Goal: Browse casually: Explore the website without a specific task or goal

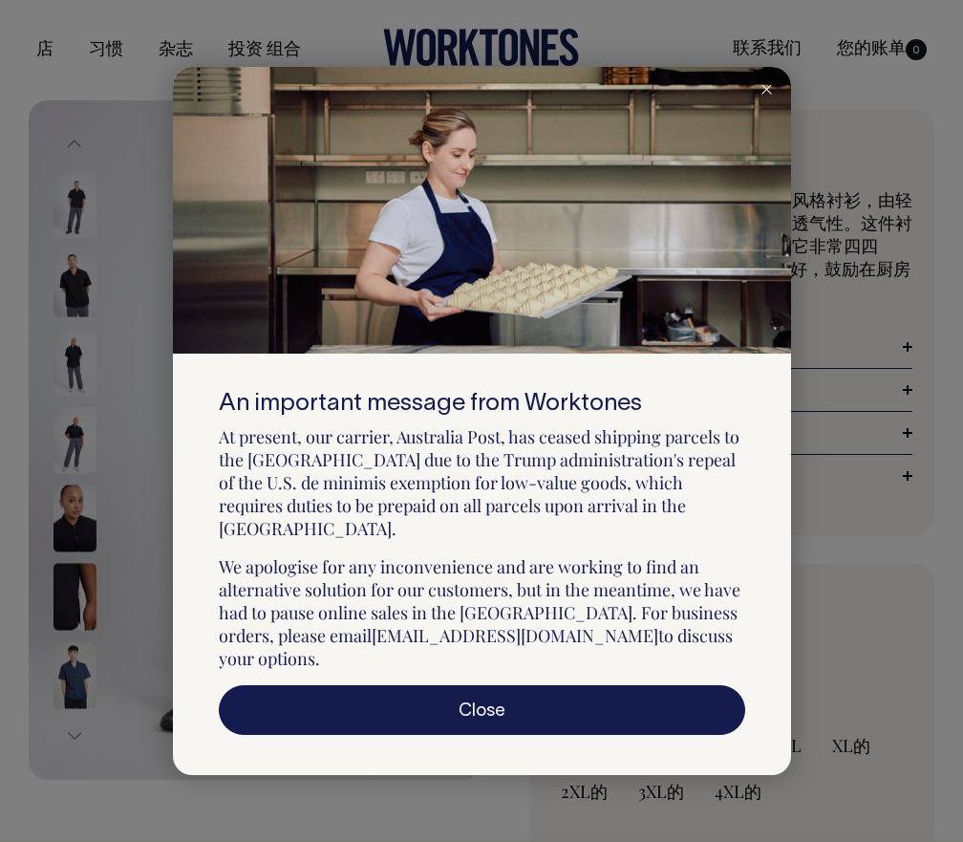
select select "Black"
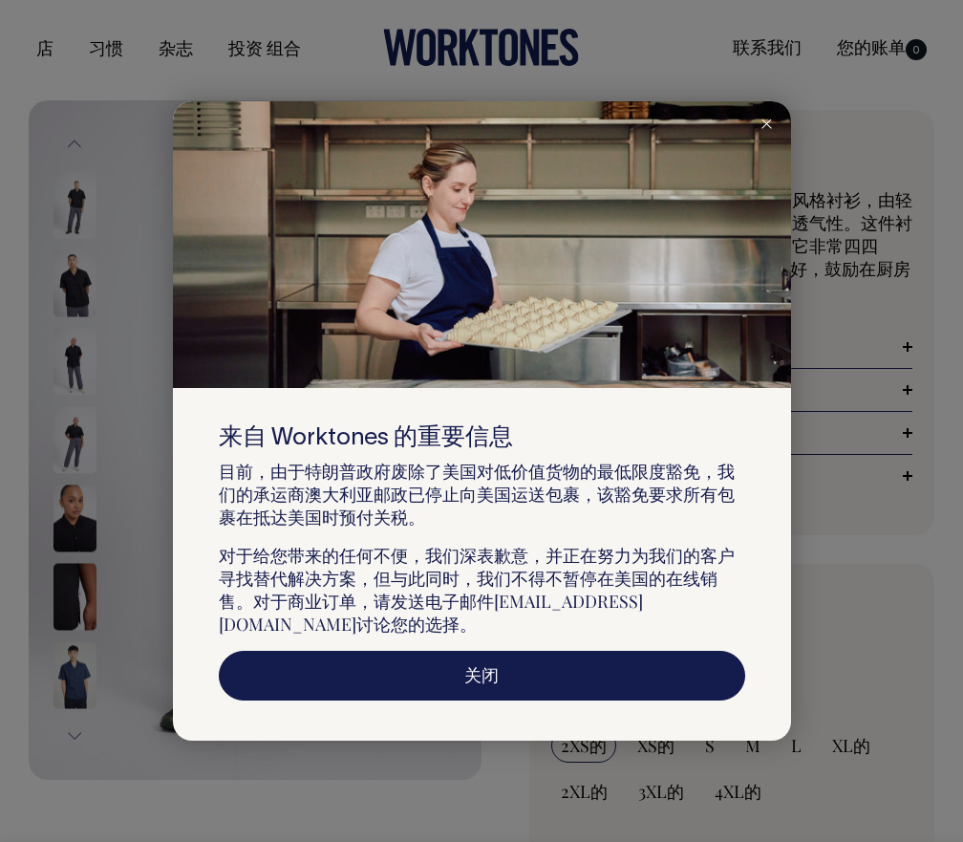
click at [504, 679] on link "关闭" at bounding box center [482, 676] width 527 height 50
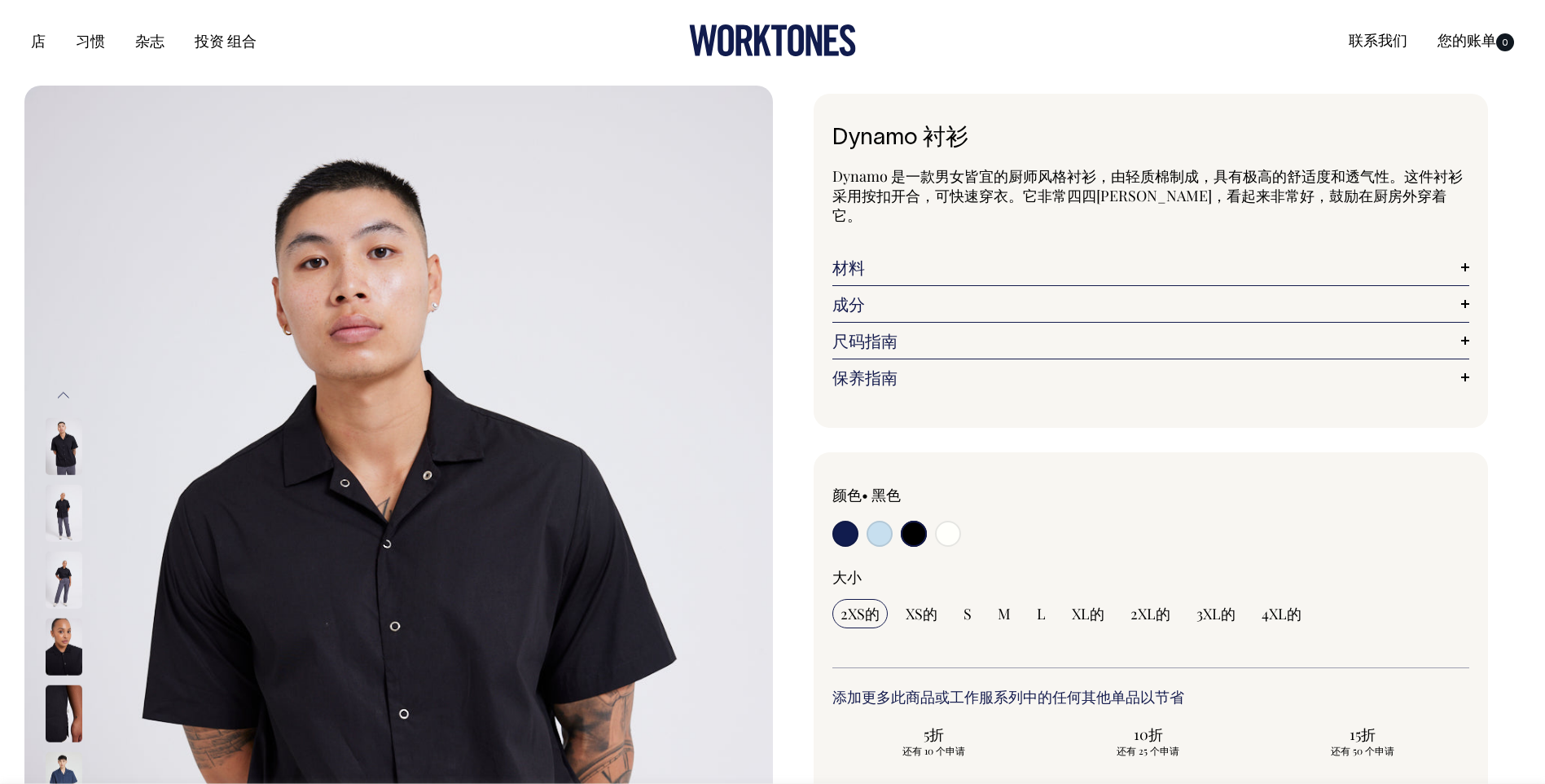
drag, startPoint x: 1085, startPoint y: 480, endPoint x: 1024, endPoint y: 495, distance: 62.8
click at [821, 485] on div "颜色 • 黑色" at bounding box center [960, 494] width 255 height 20
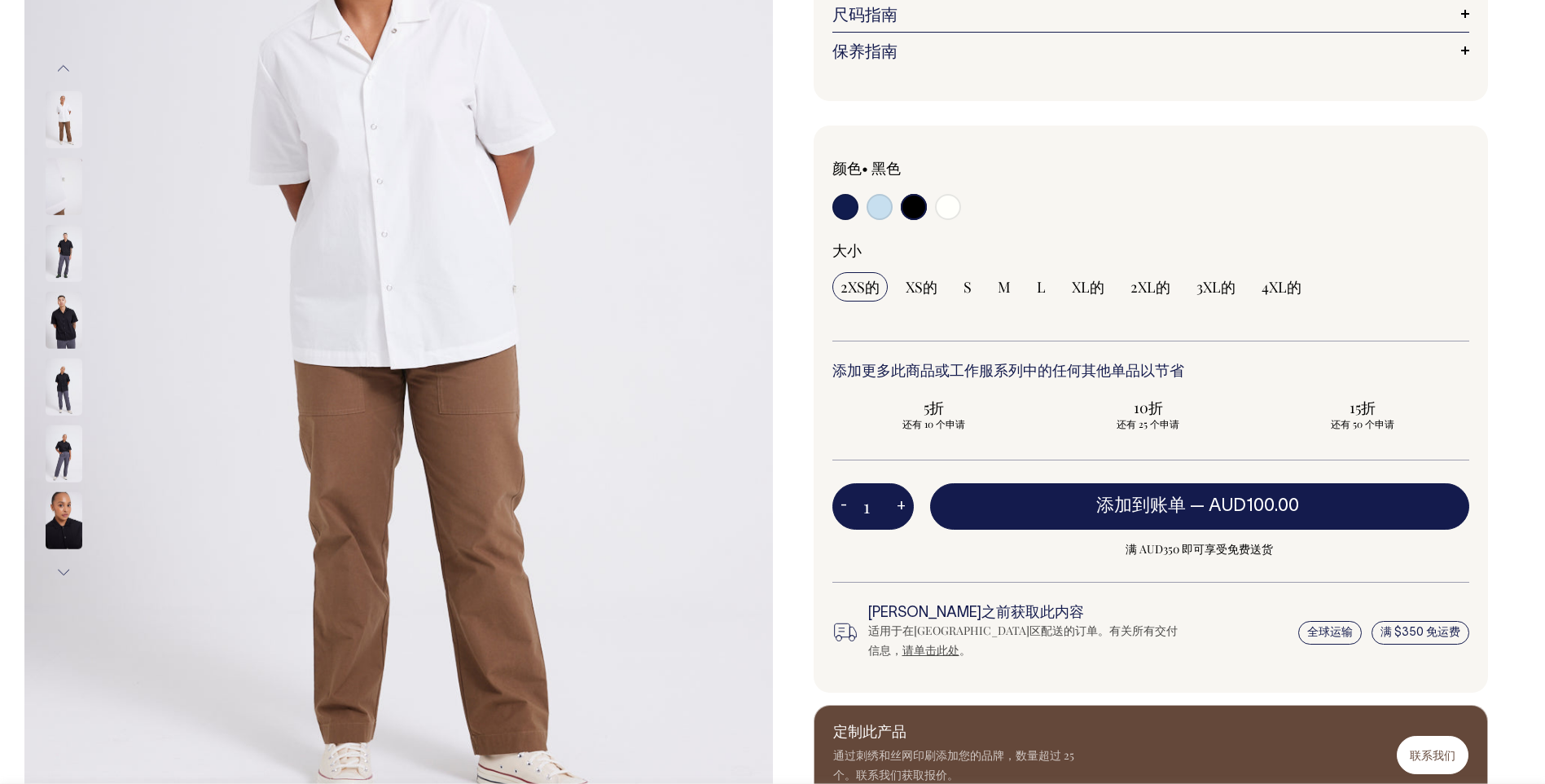
scroll to position [326, 0]
click at [46, 319] on img at bounding box center [64, 320] width 37 height 57
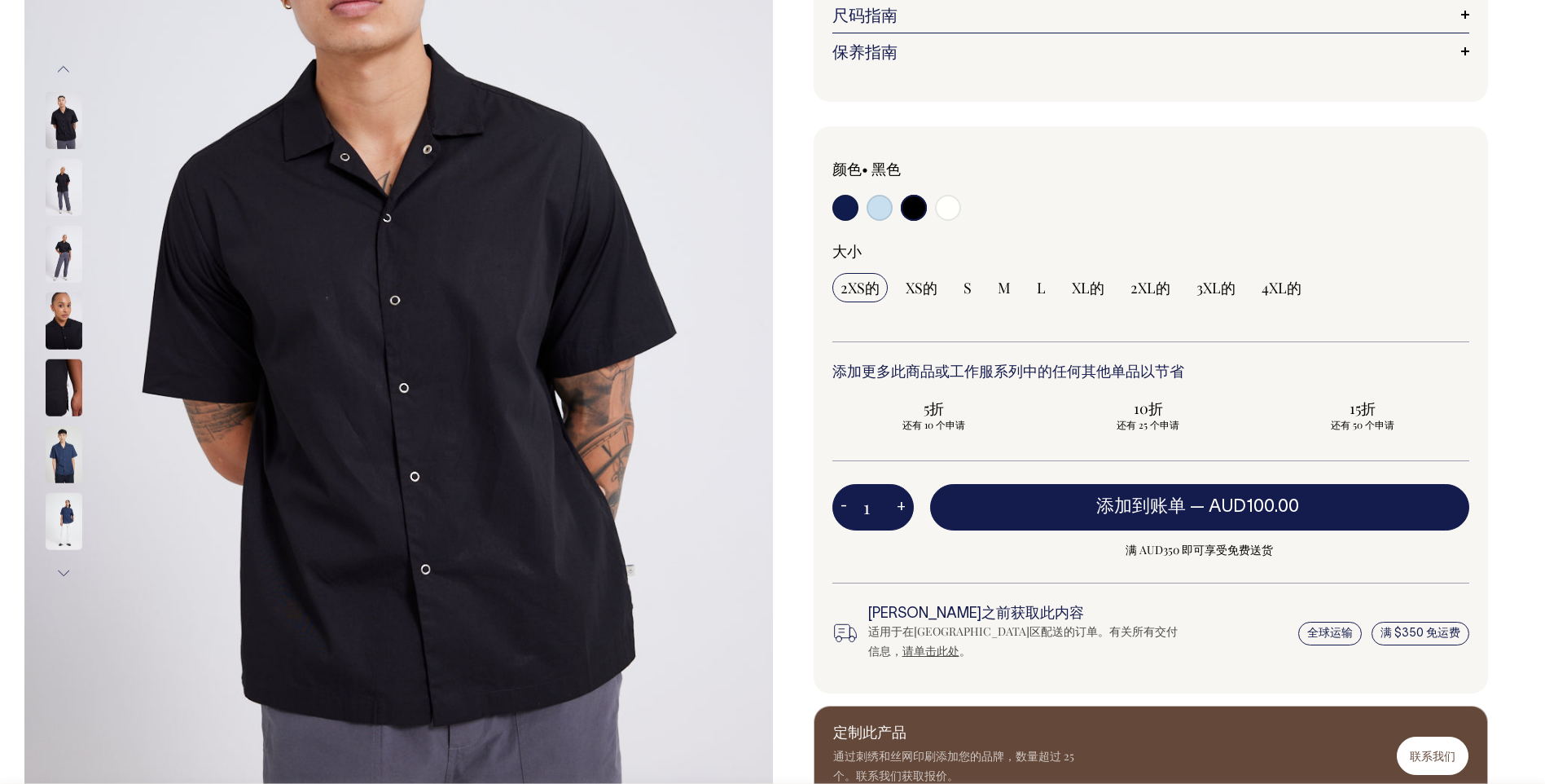
click at [50, 272] on img at bounding box center [64, 254] width 37 height 57
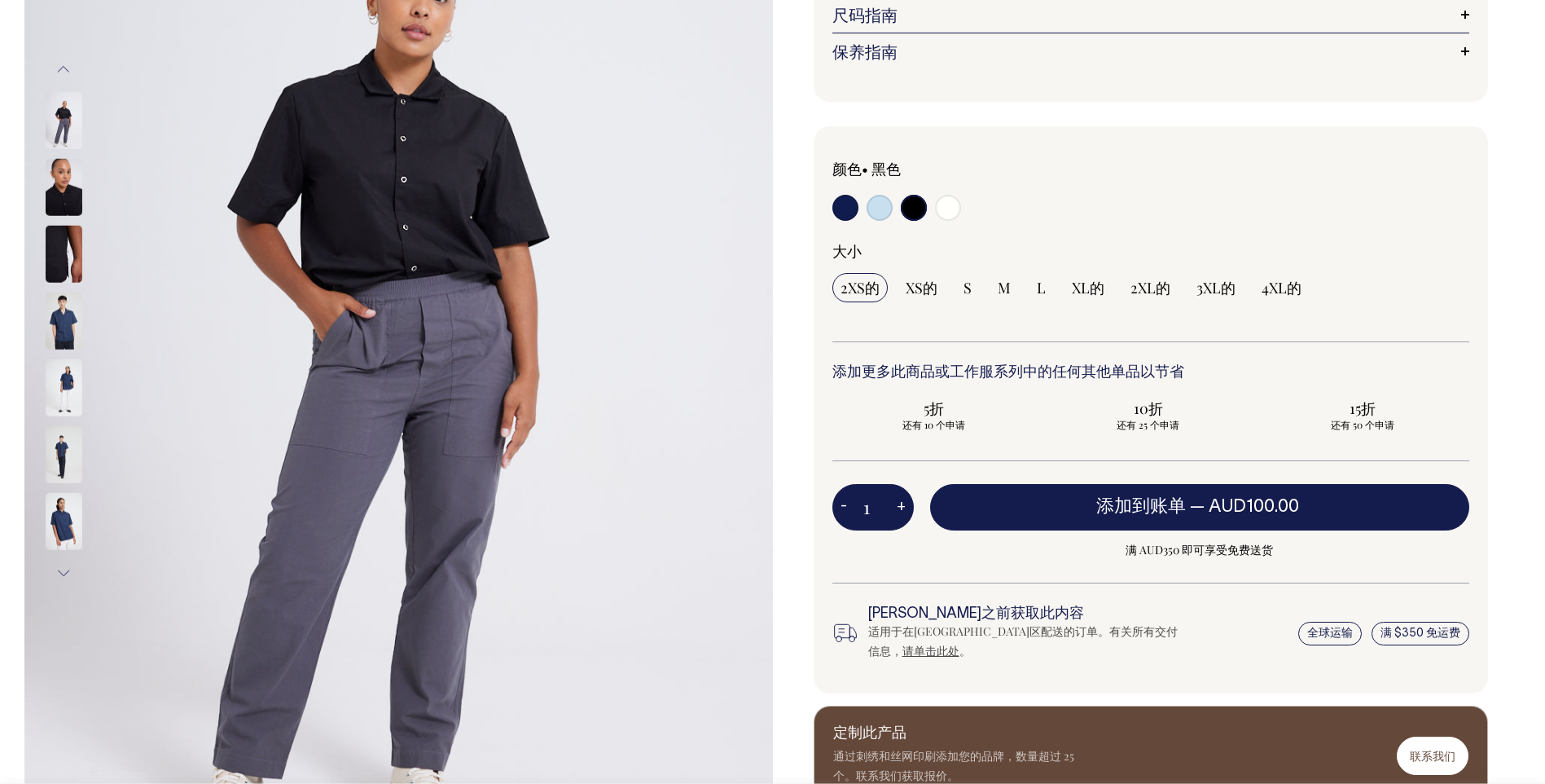
click at [46, 296] on img at bounding box center [64, 320] width 37 height 57
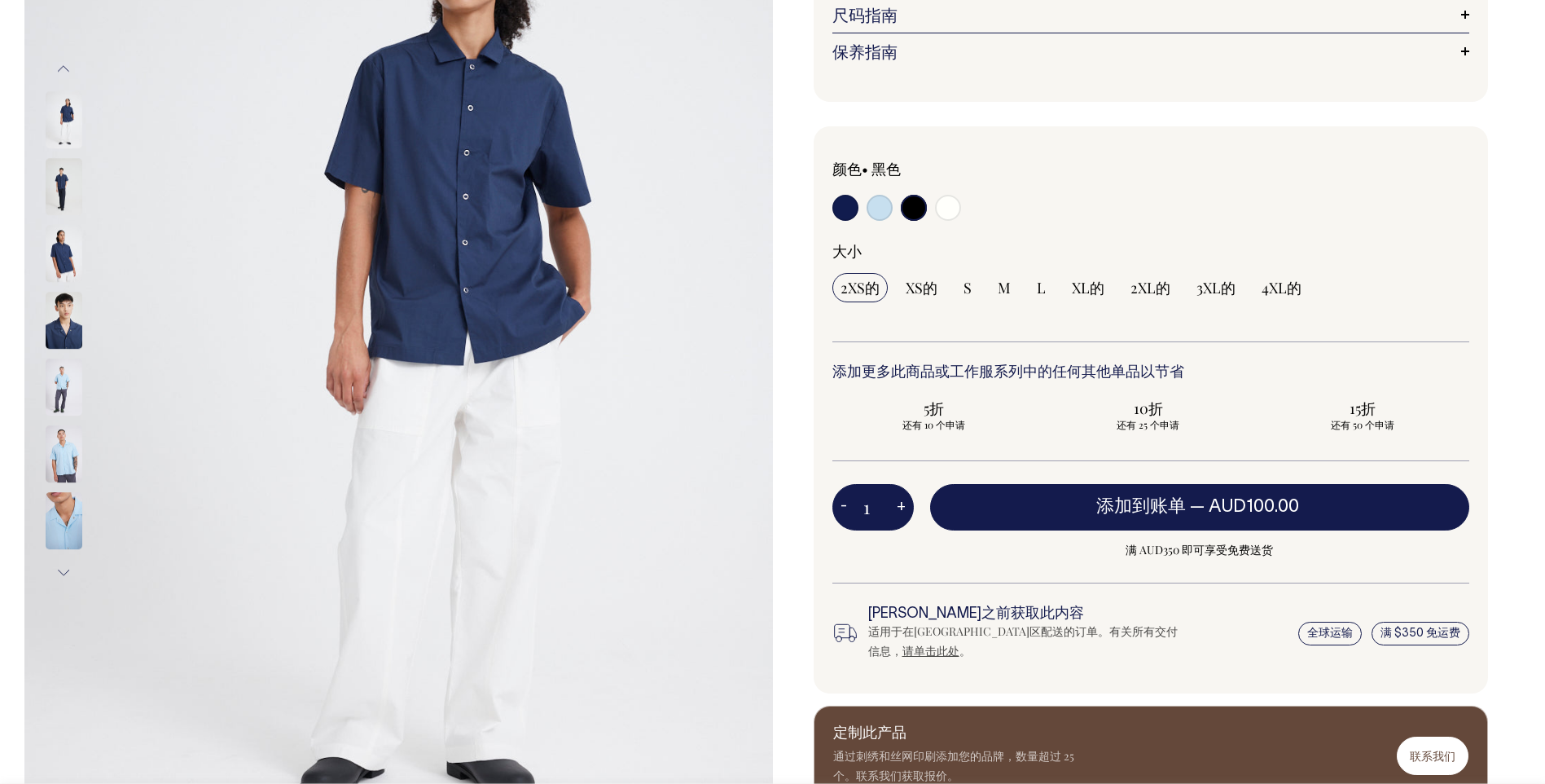
click at [51, 466] on img at bounding box center [64, 454] width 37 height 57
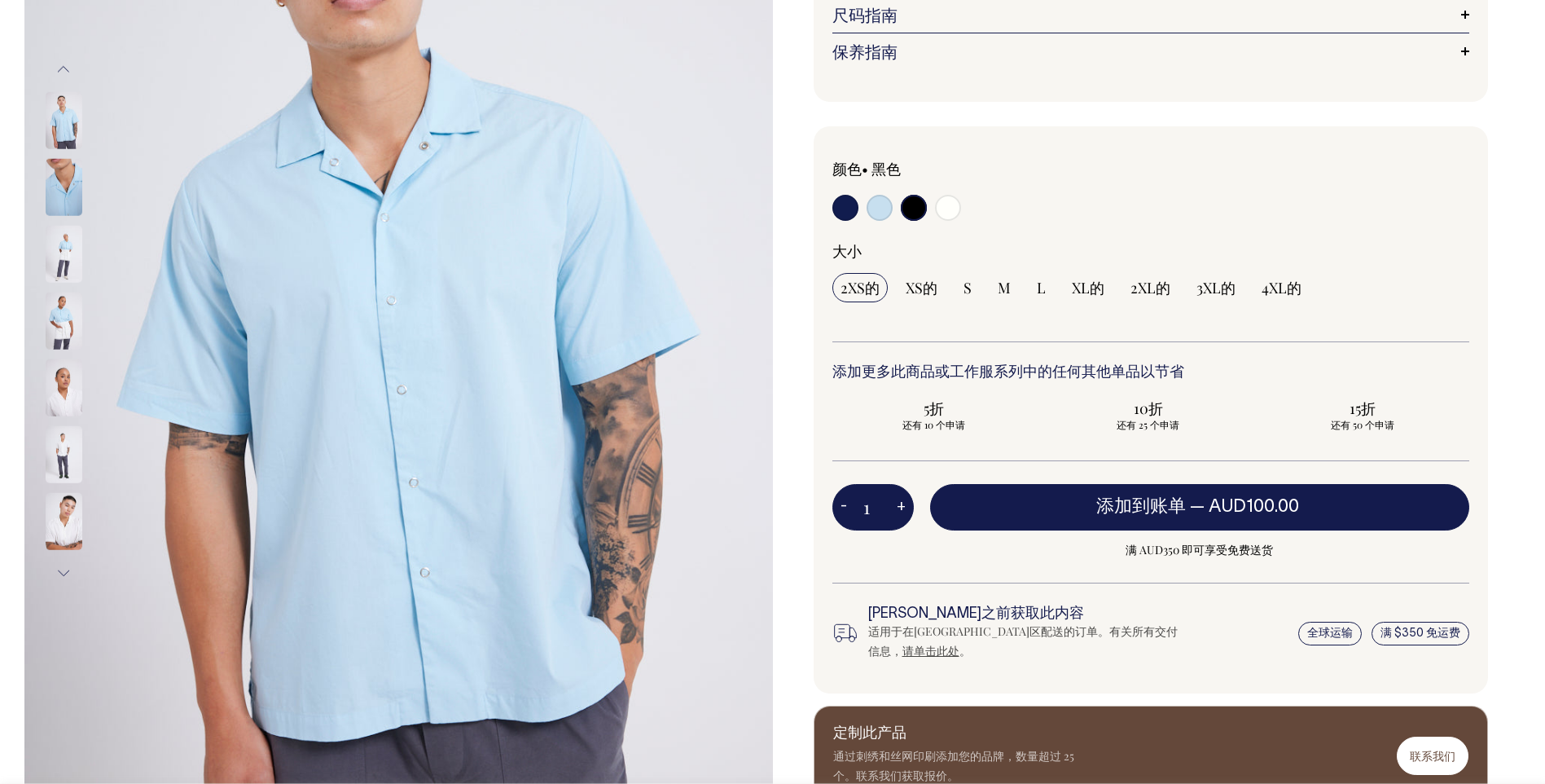
click at [58, 443] on img at bounding box center [64, 454] width 37 height 57
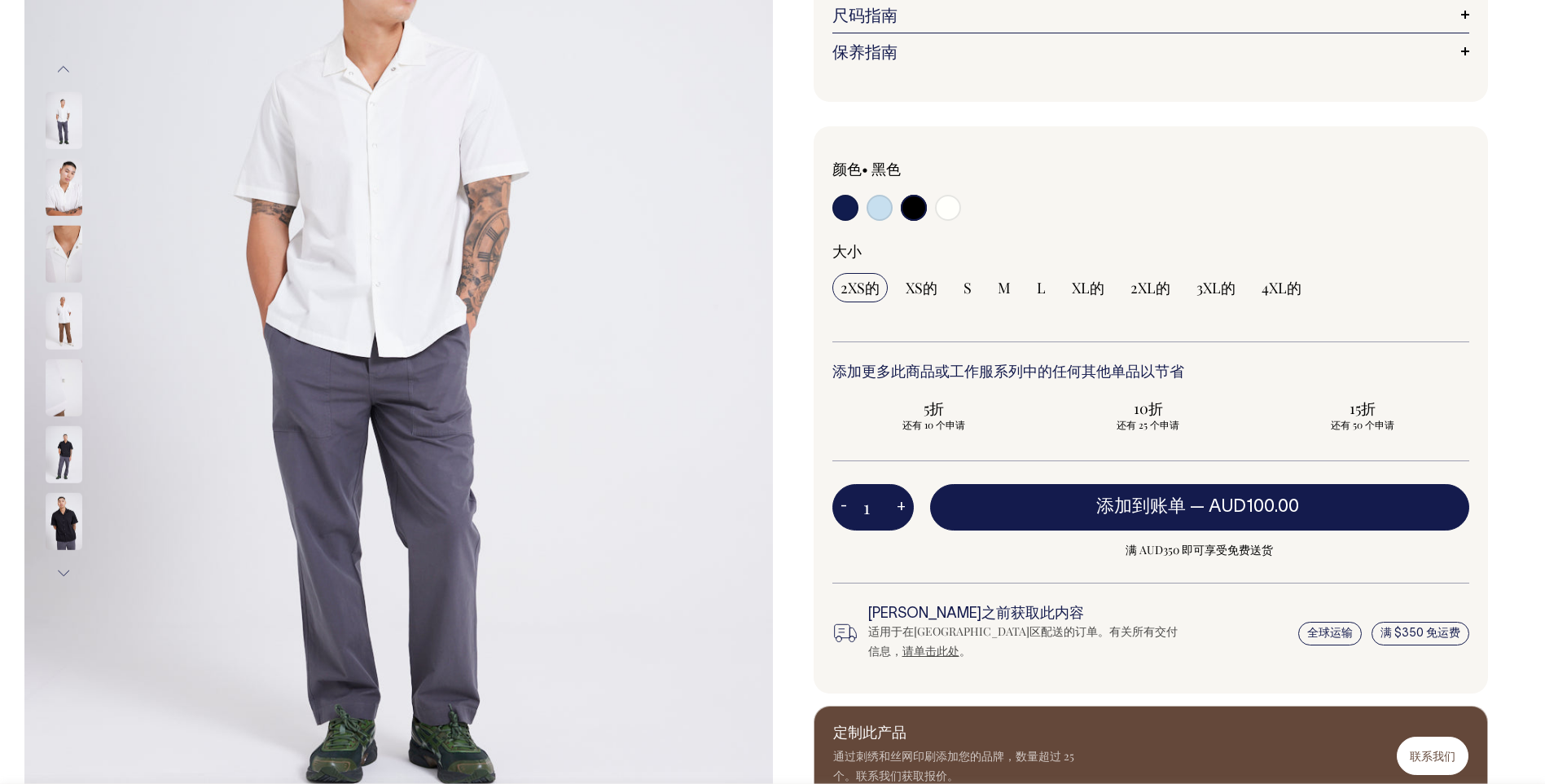
click at [60, 522] on img at bounding box center [64, 521] width 37 height 57
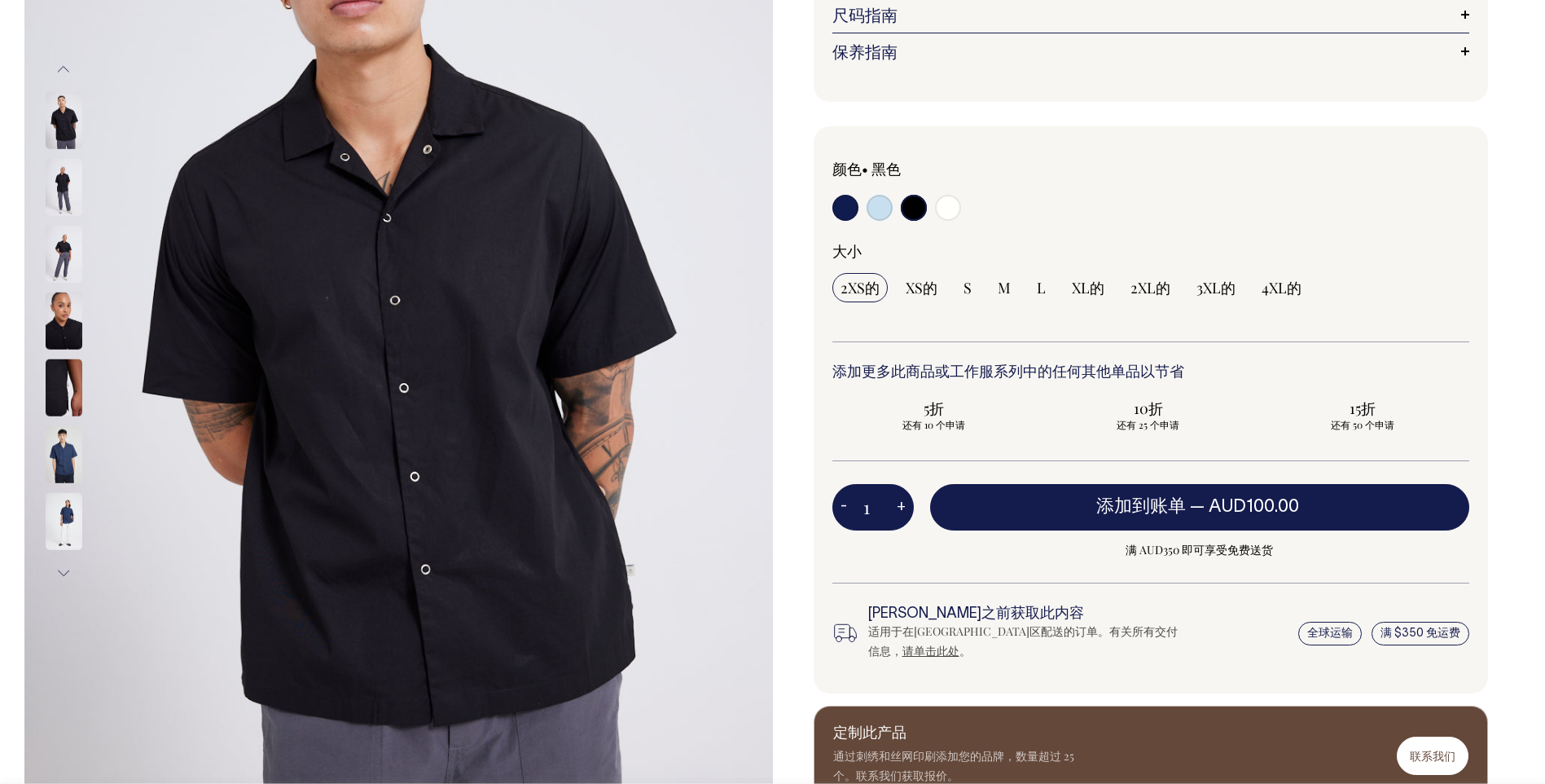
click at [64, 499] on img at bounding box center [64, 521] width 37 height 57
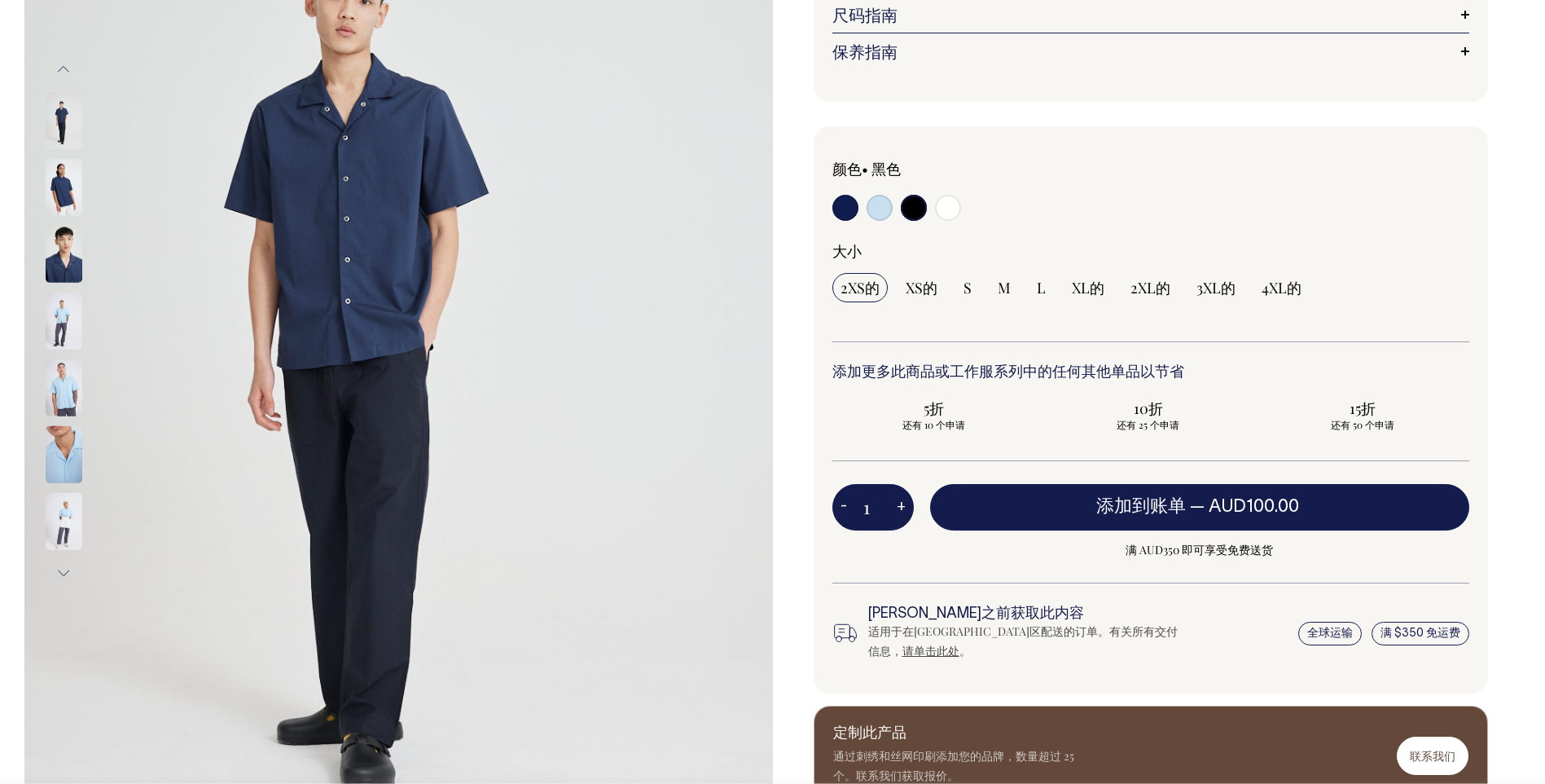
click at [64, 563] on button "下一个" at bounding box center [63, 573] width 25 height 37
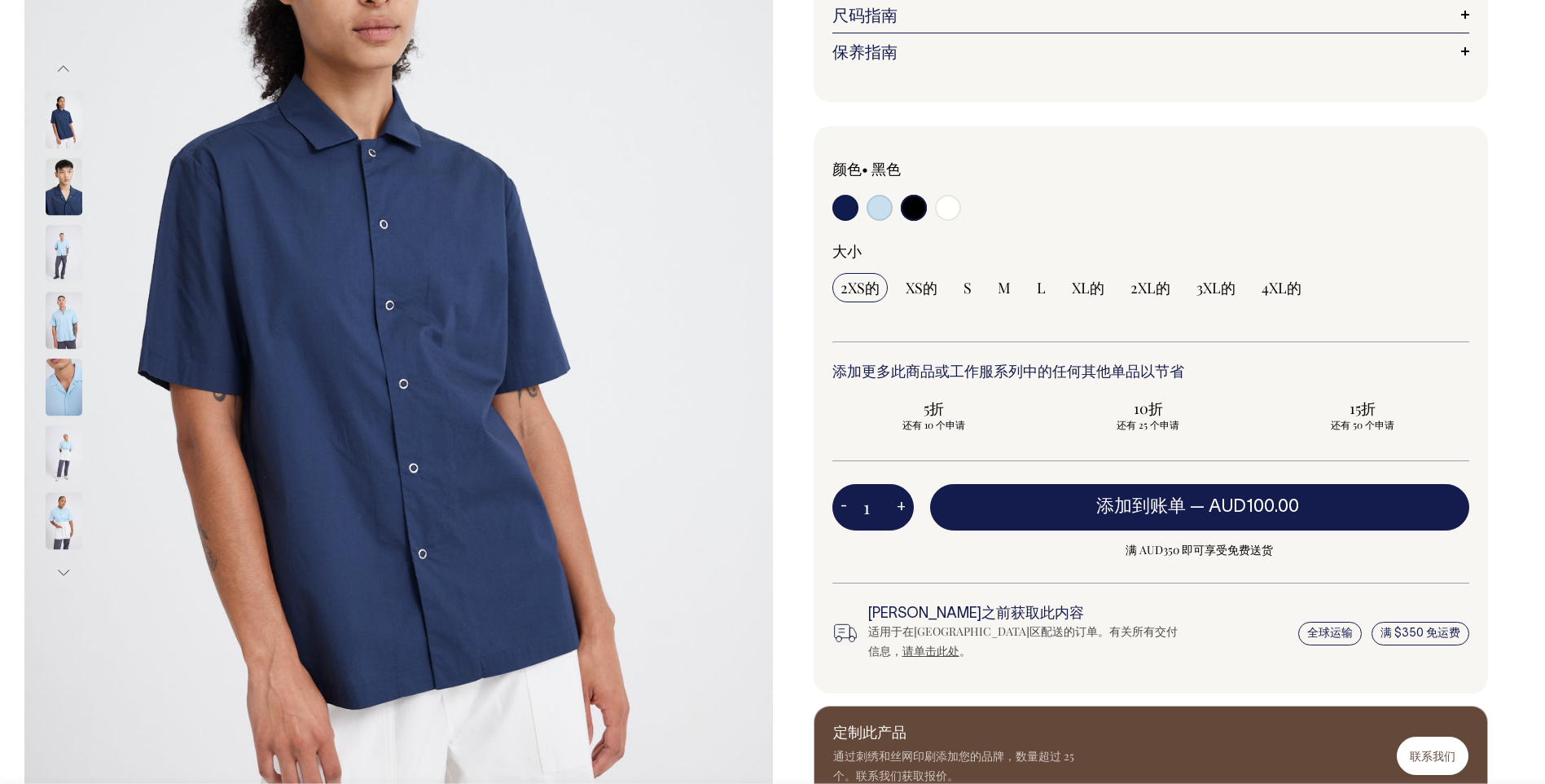
click at [82, 534] on img at bounding box center [64, 521] width 37 height 57
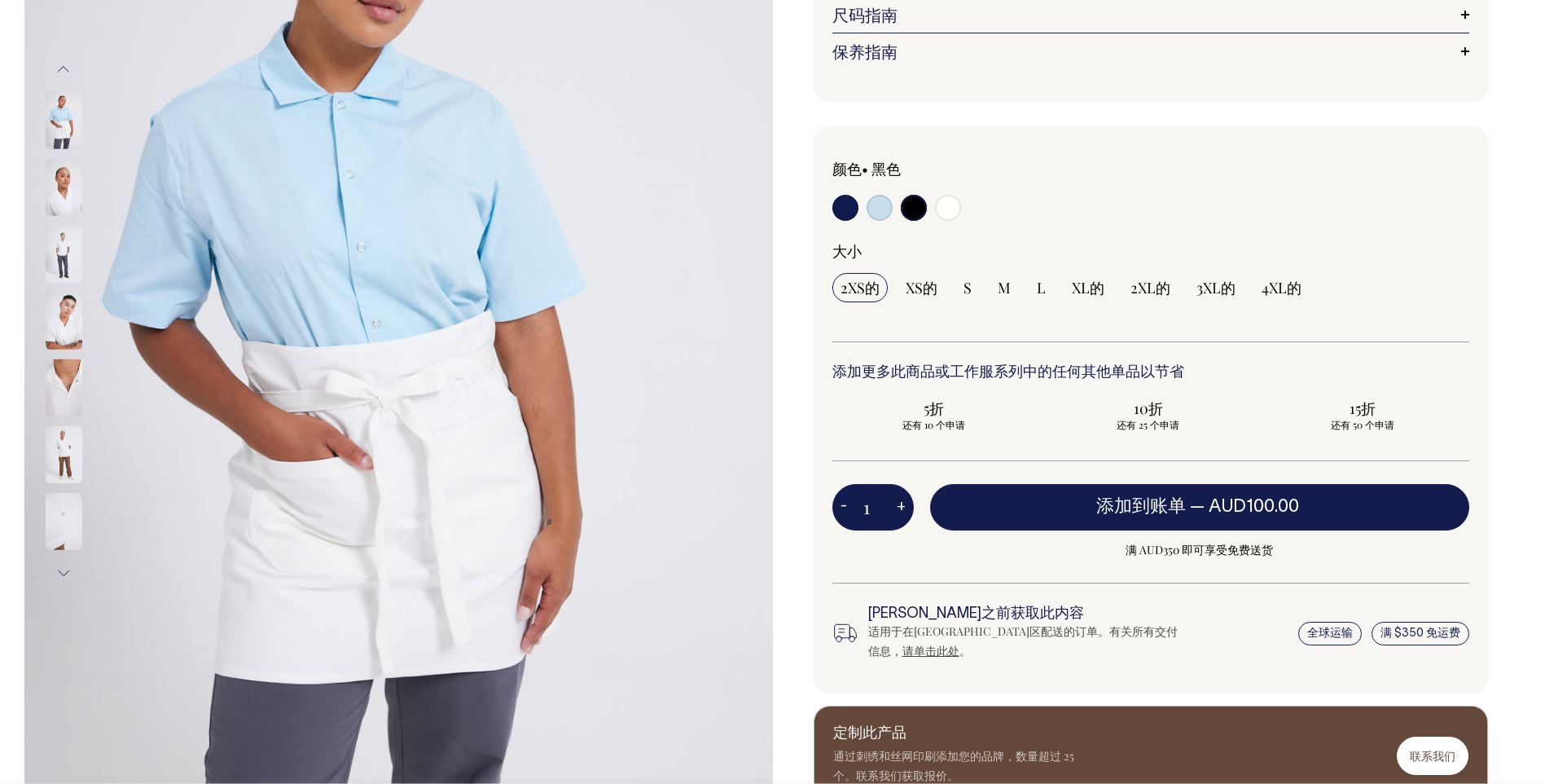
click at [65, 522] on img at bounding box center [64, 521] width 37 height 57
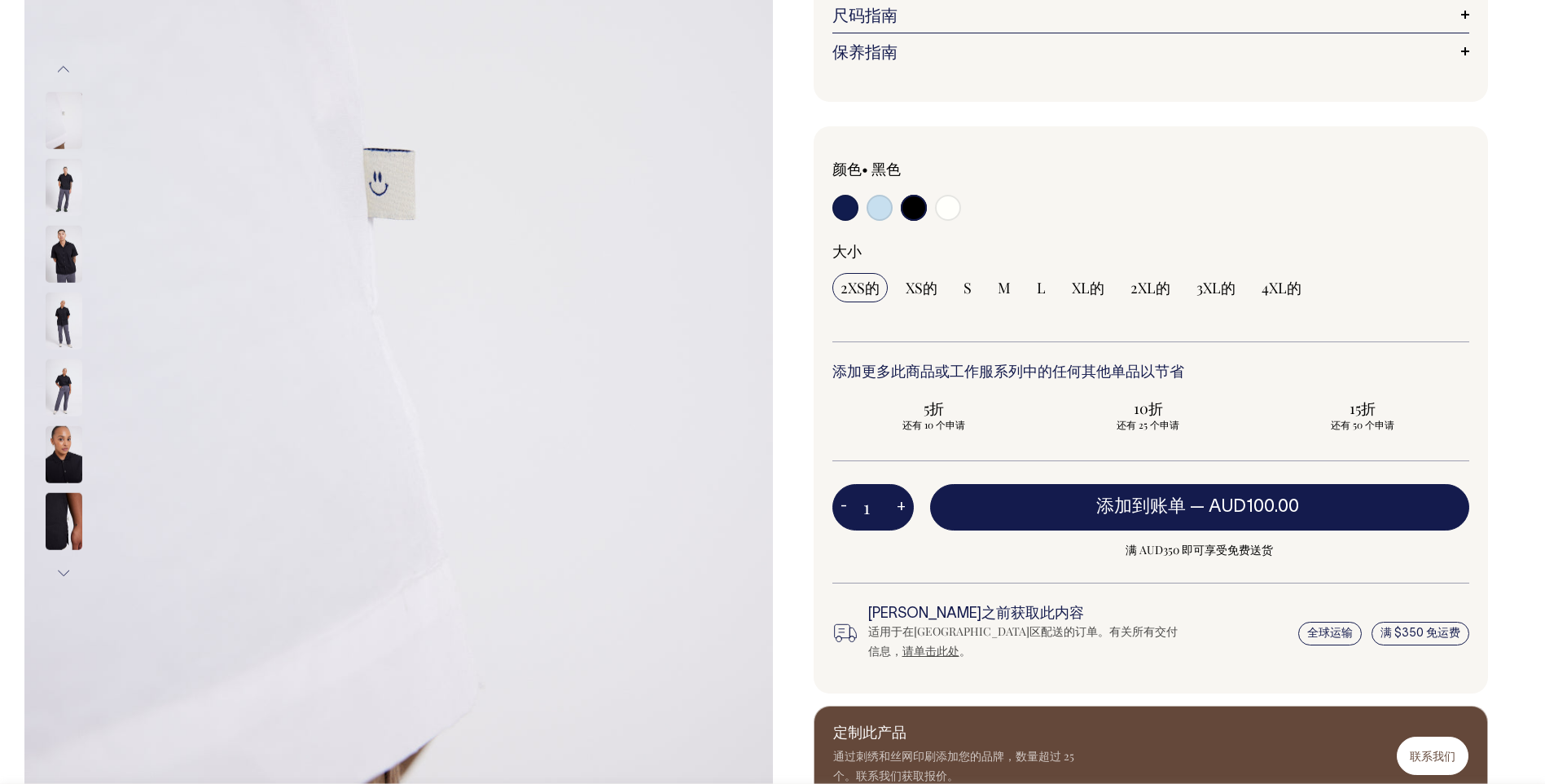
click at [61, 516] on img at bounding box center [64, 521] width 37 height 57
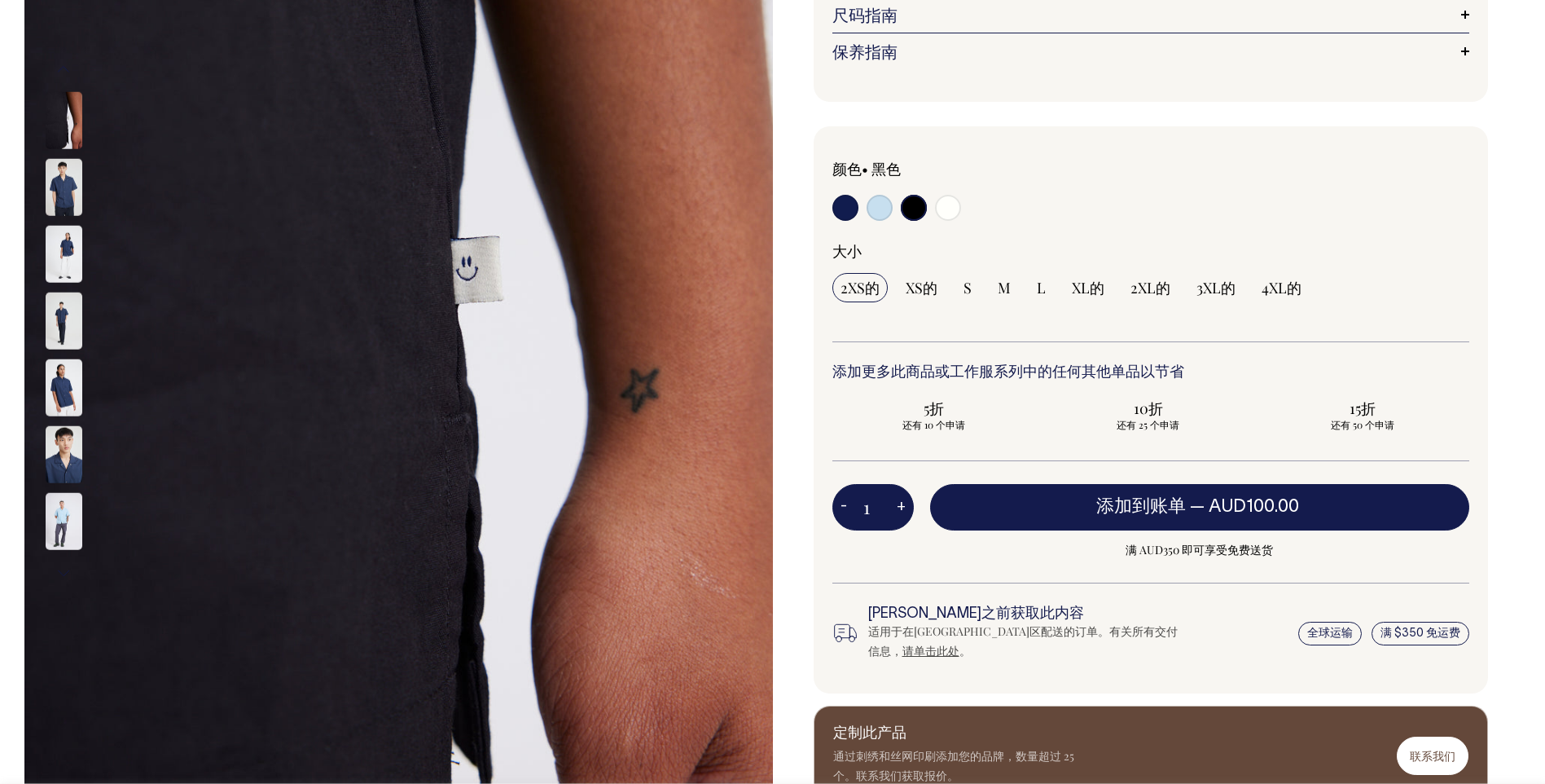
click at [61, 515] on img at bounding box center [64, 521] width 37 height 57
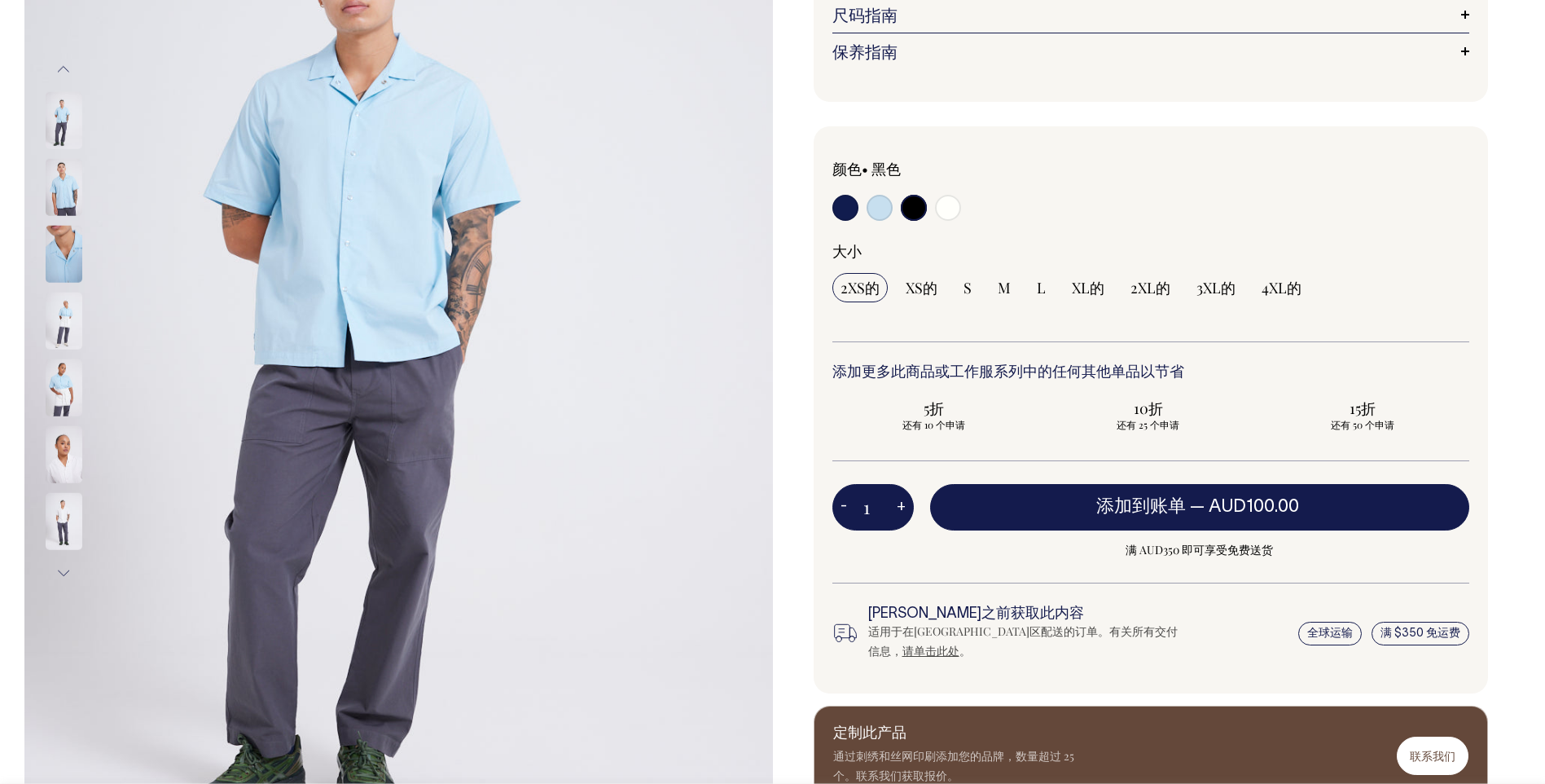
click at [60, 155] on div at bounding box center [86, 187] width 82 height 66
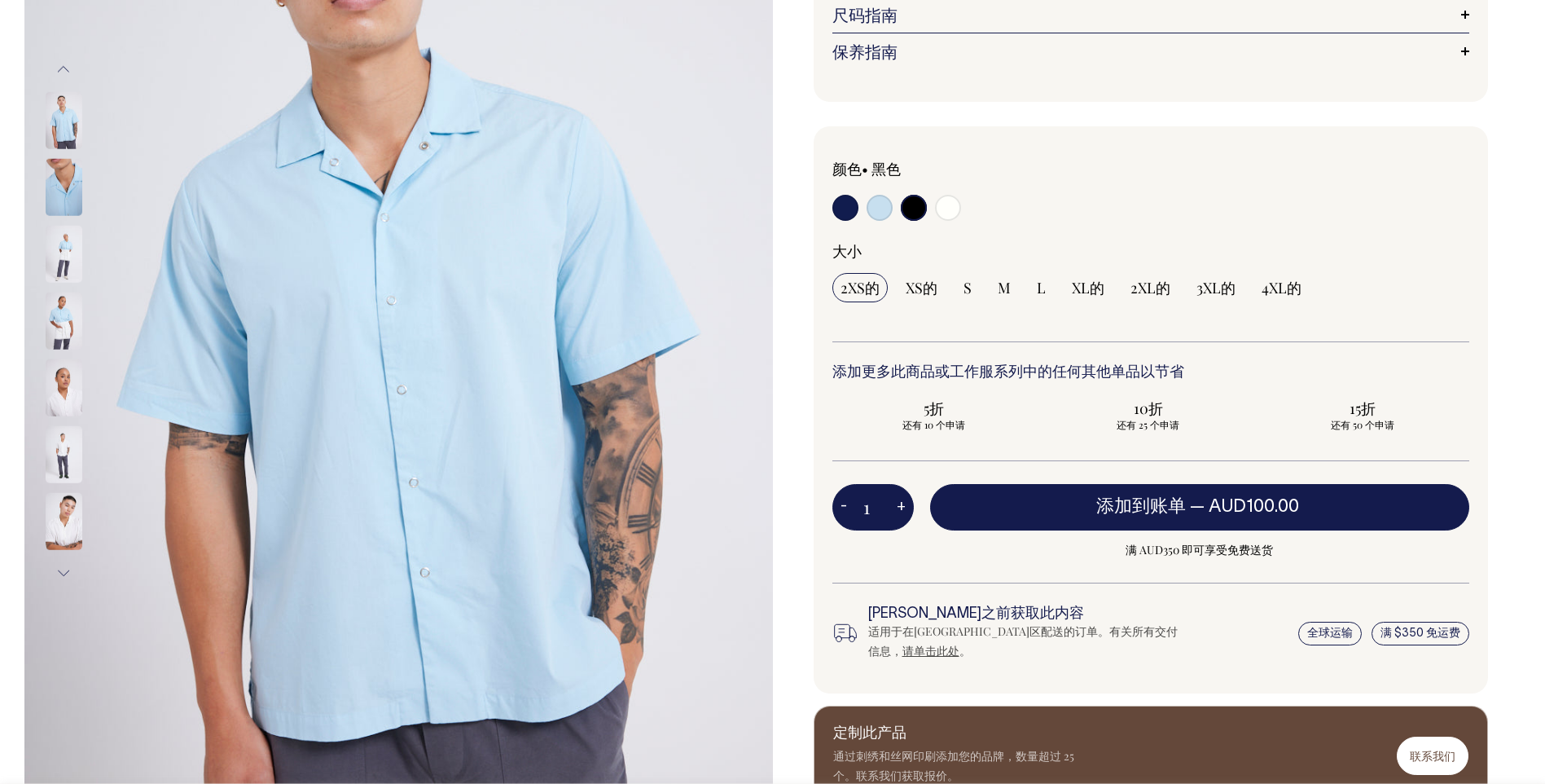
click at [51, 274] on img at bounding box center [64, 254] width 37 height 57
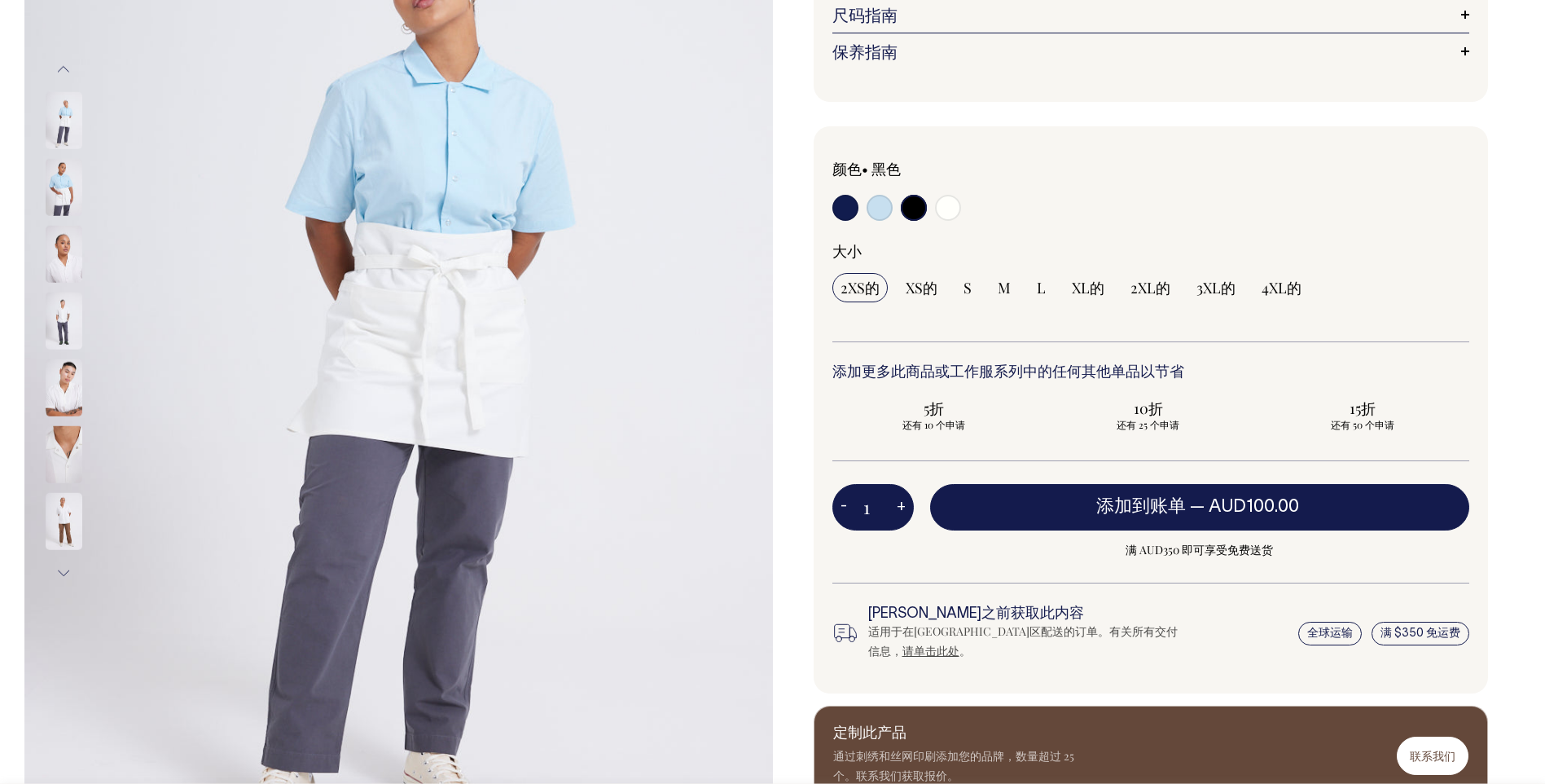
click at [60, 383] on div at bounding box center [86, 788] width 82 height 3406
click at [64, 437] on img at bounding box center [64, 454] width 37 height 57
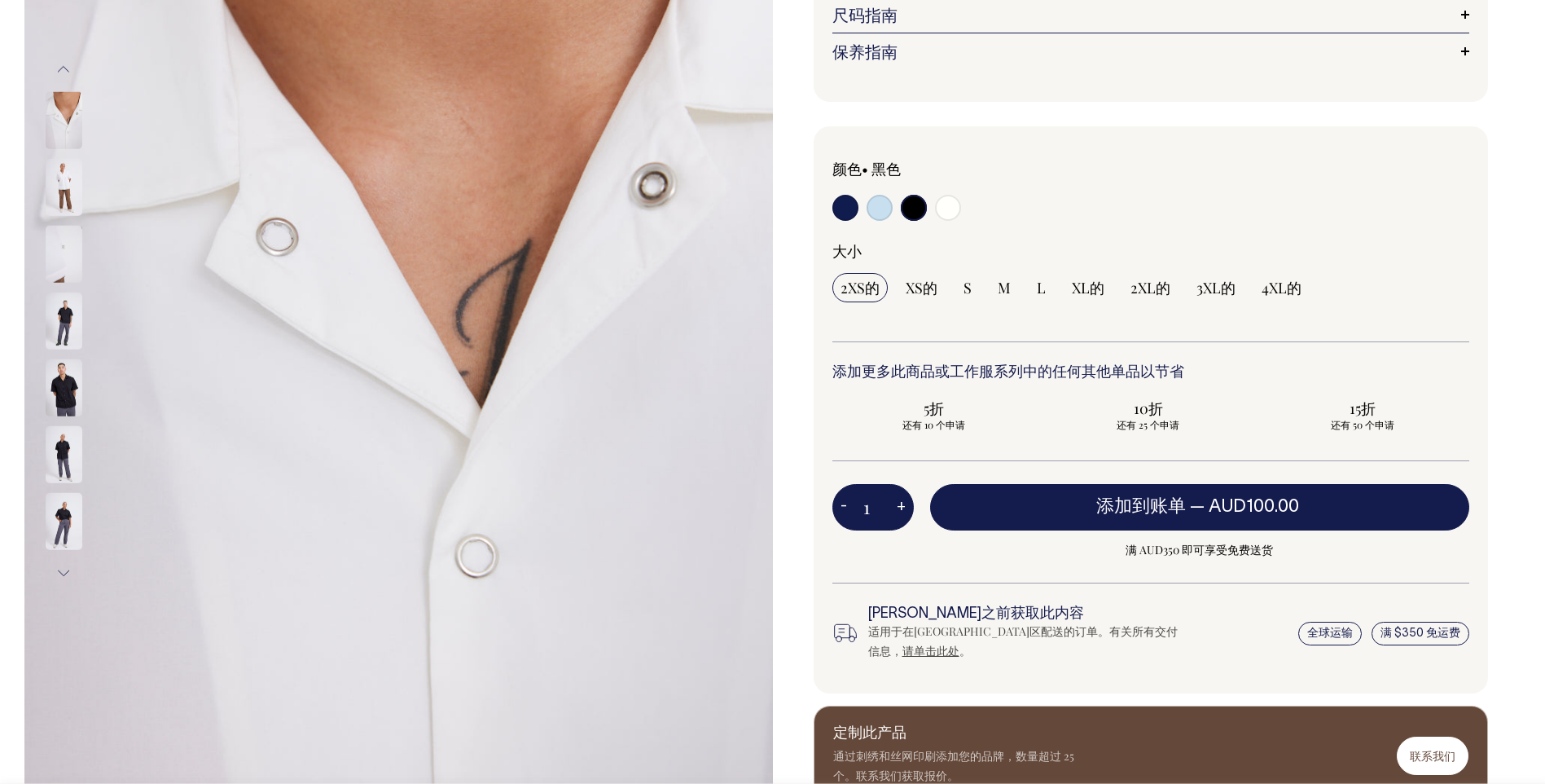
click at [57, 221] on div at bounding box center [86, 187] width 82 height 66
click at [61, 518] on img at bounding box center [64, 521] width 37 height 57
click at [59, 533] on img at bounding box center [64, 521] width 37 height 57
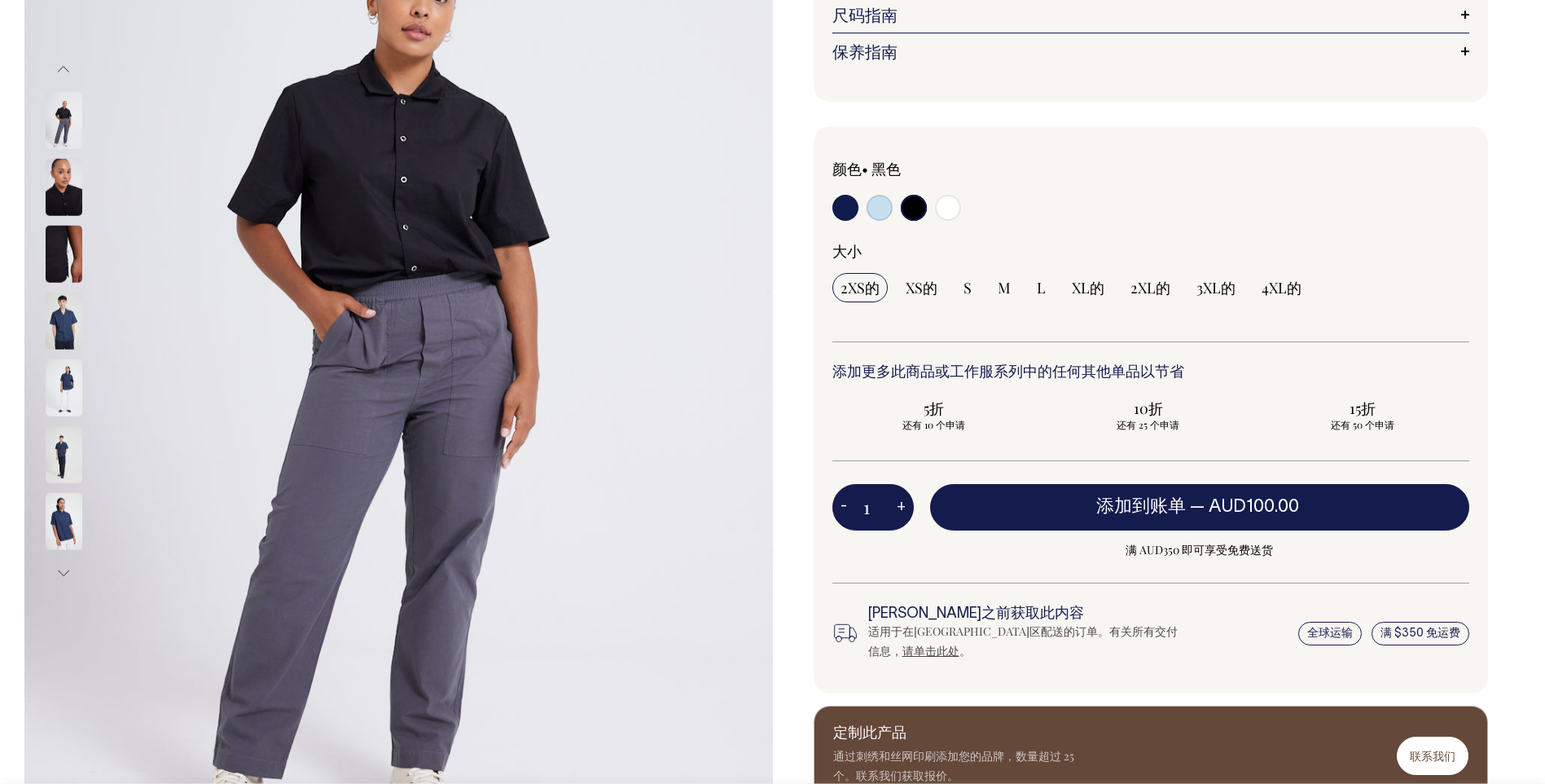
click at [64, 574] on button "下一个" at bounding box center [63, 573] width 25 height 37
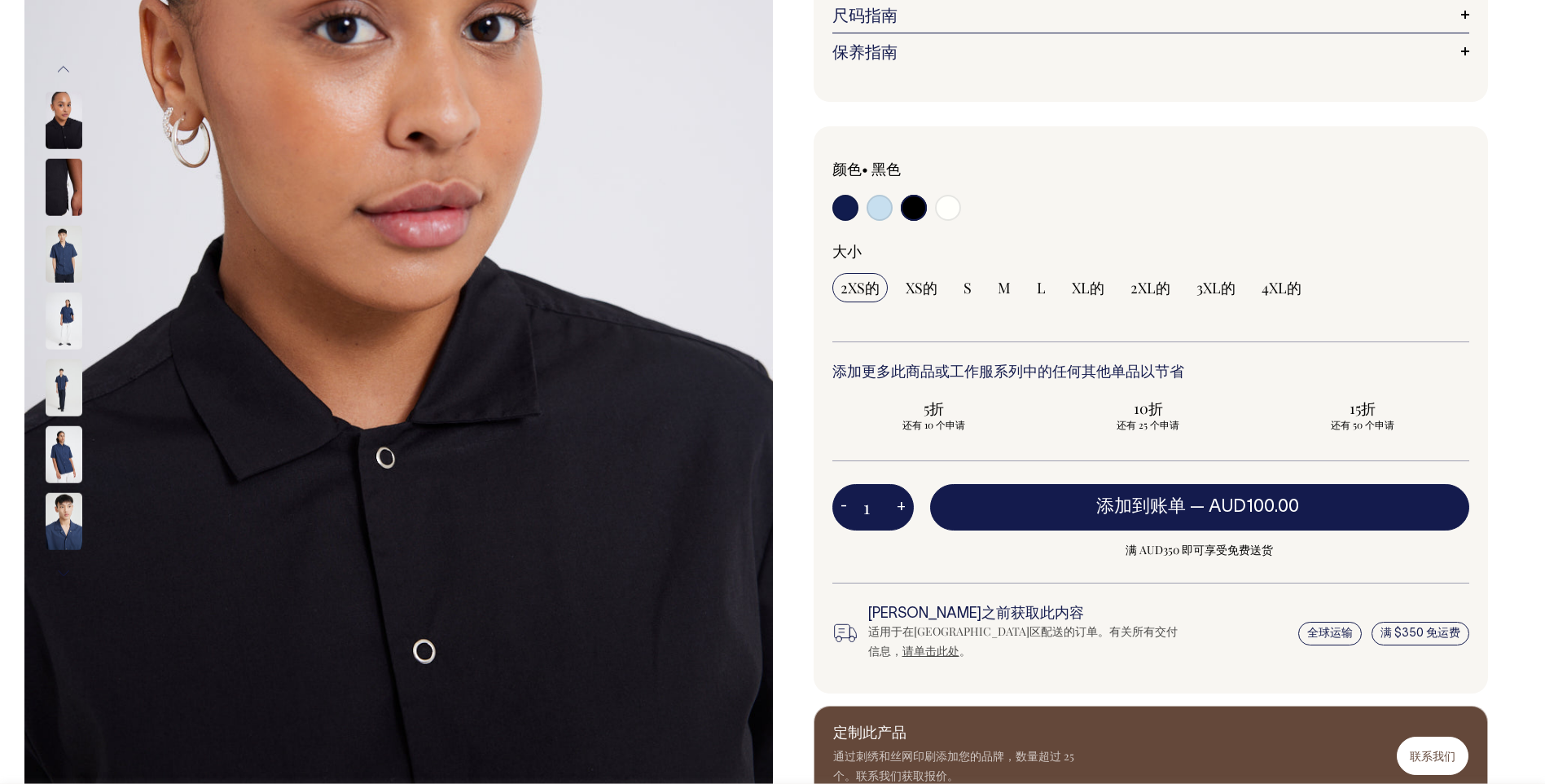
click at [67, 526] on img at bounding box center [64, 521] width 37 height 57
click at [64, 253] on img at bounding box center [64, 254] width 37 height 57
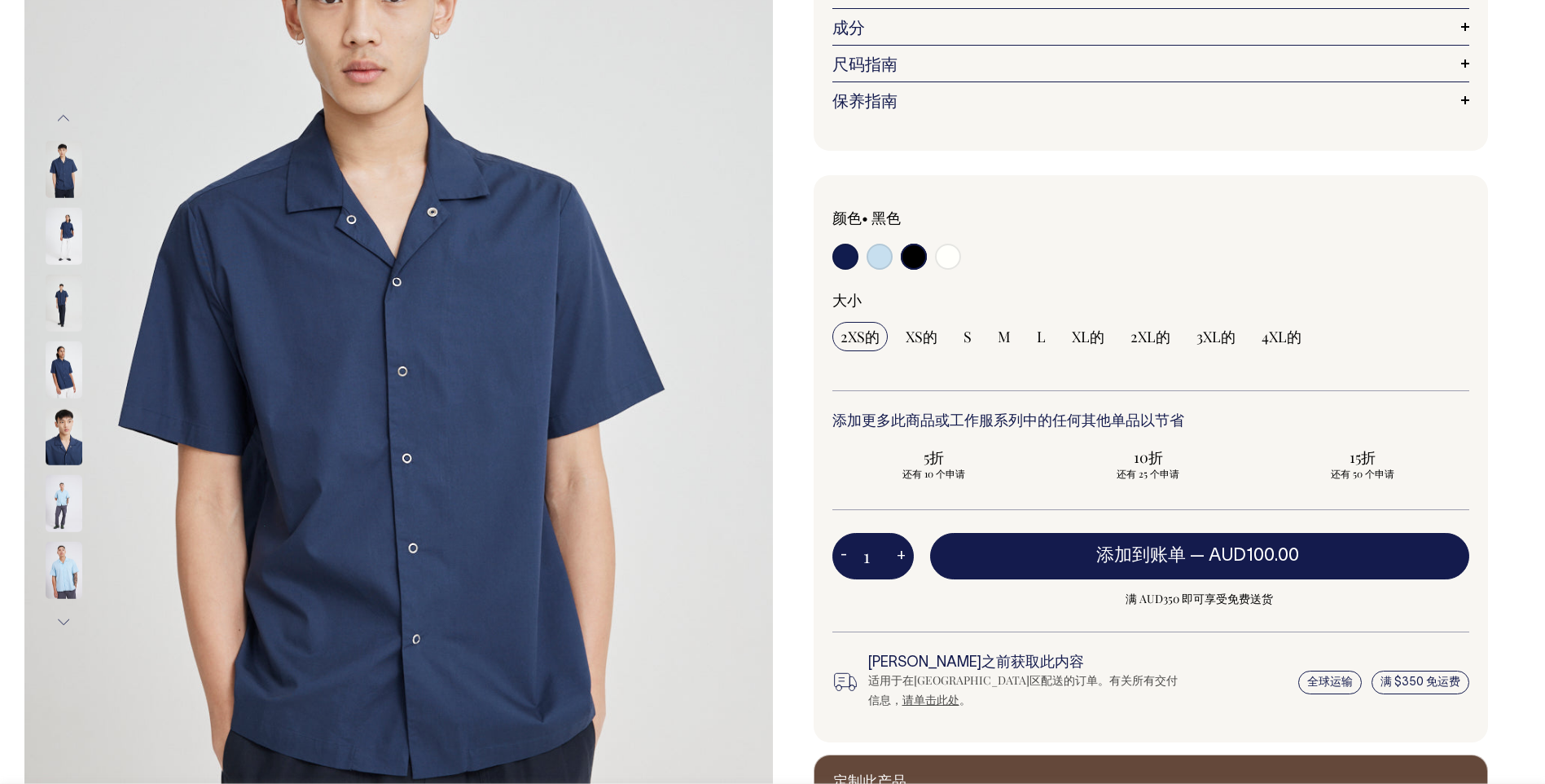
scroll to position [276, 0]
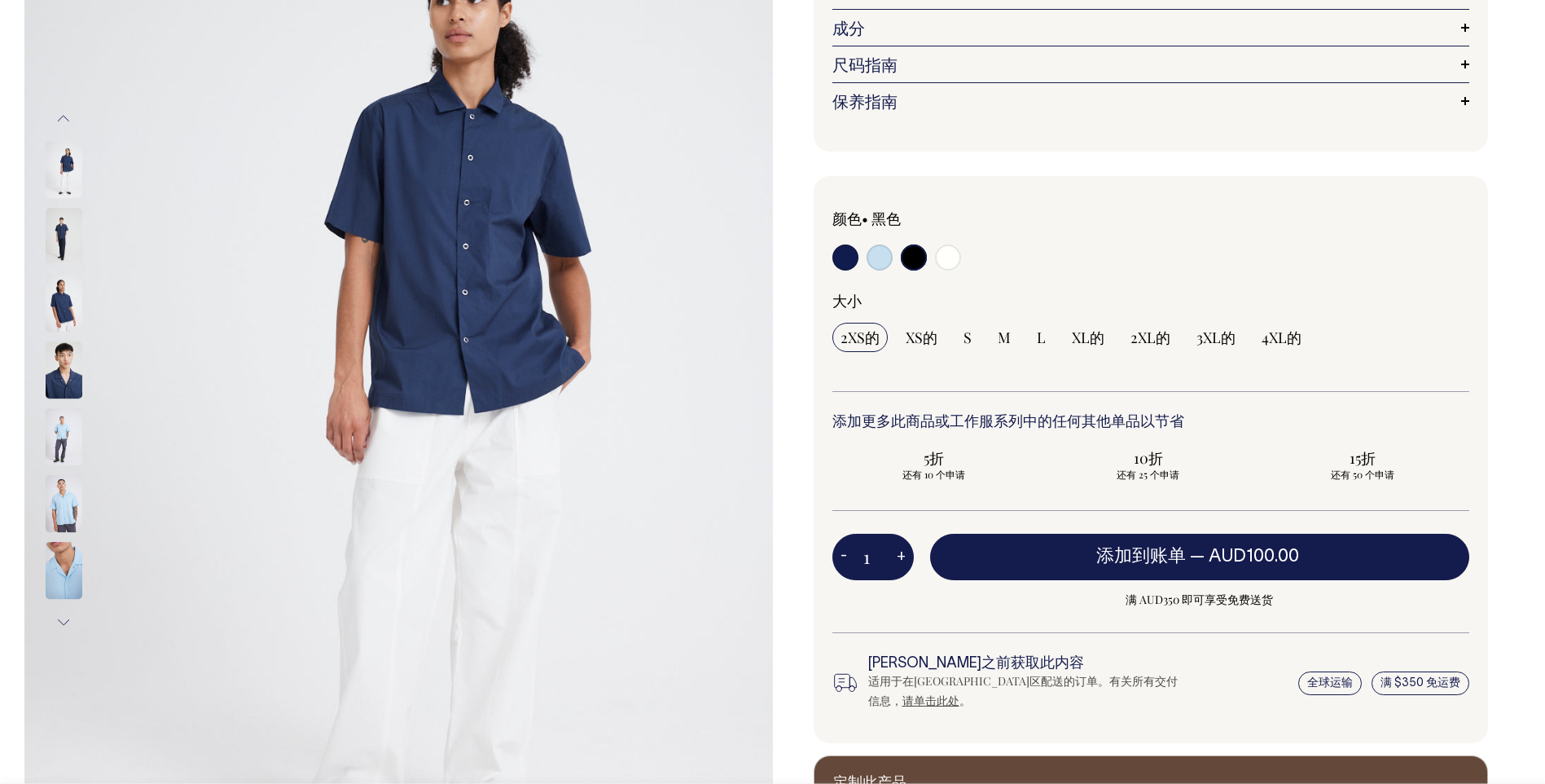
click at [55, 622] on button "下一个" at bounding box center [63, 622] width 25 height 37
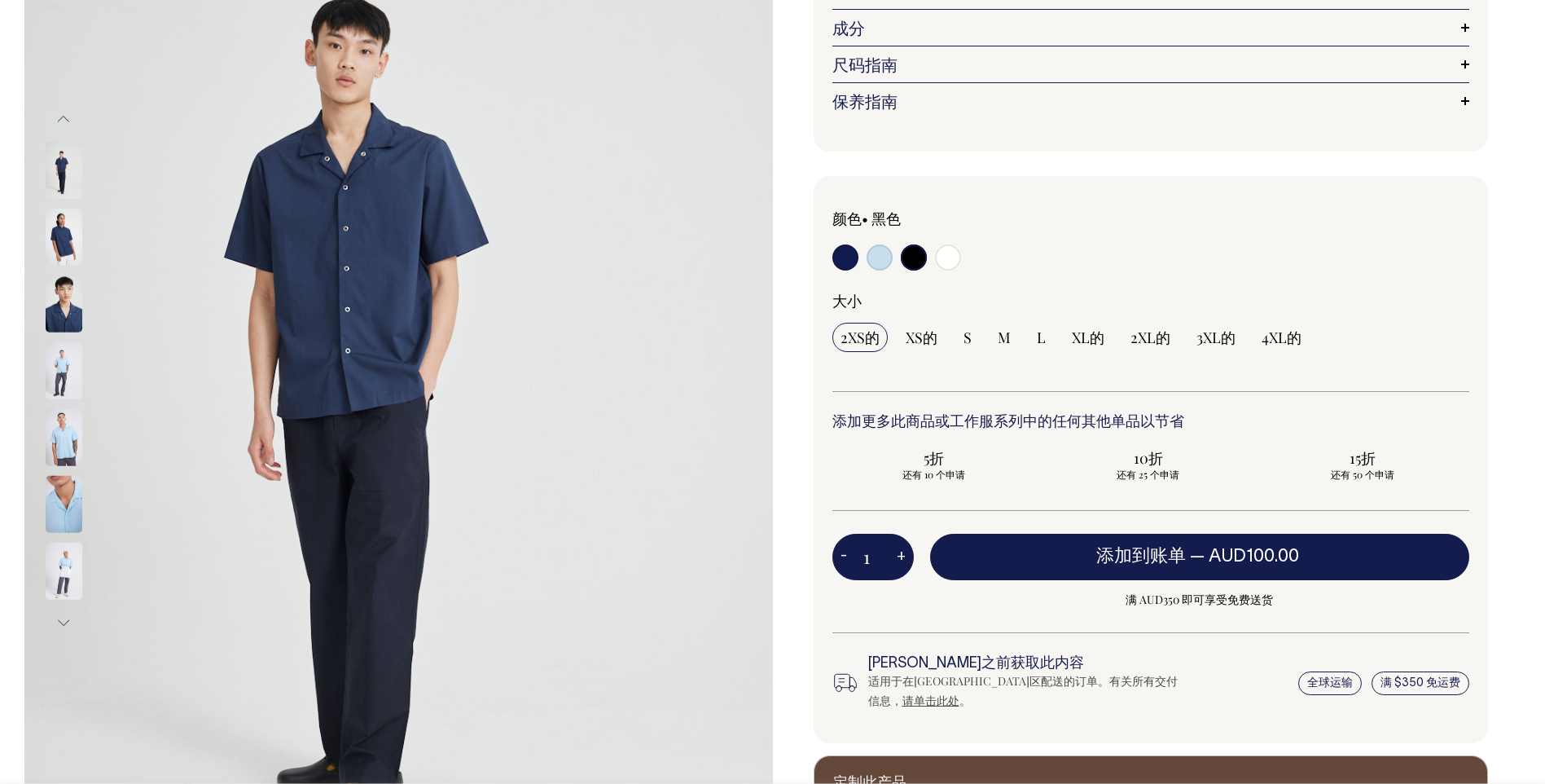
click at [68, 620] on button "下一个" at bounding box center [63, 622] width 25 height 37
click at [66, 613] on button "下一个" at bounding box center [63, 622] width 25 height 37
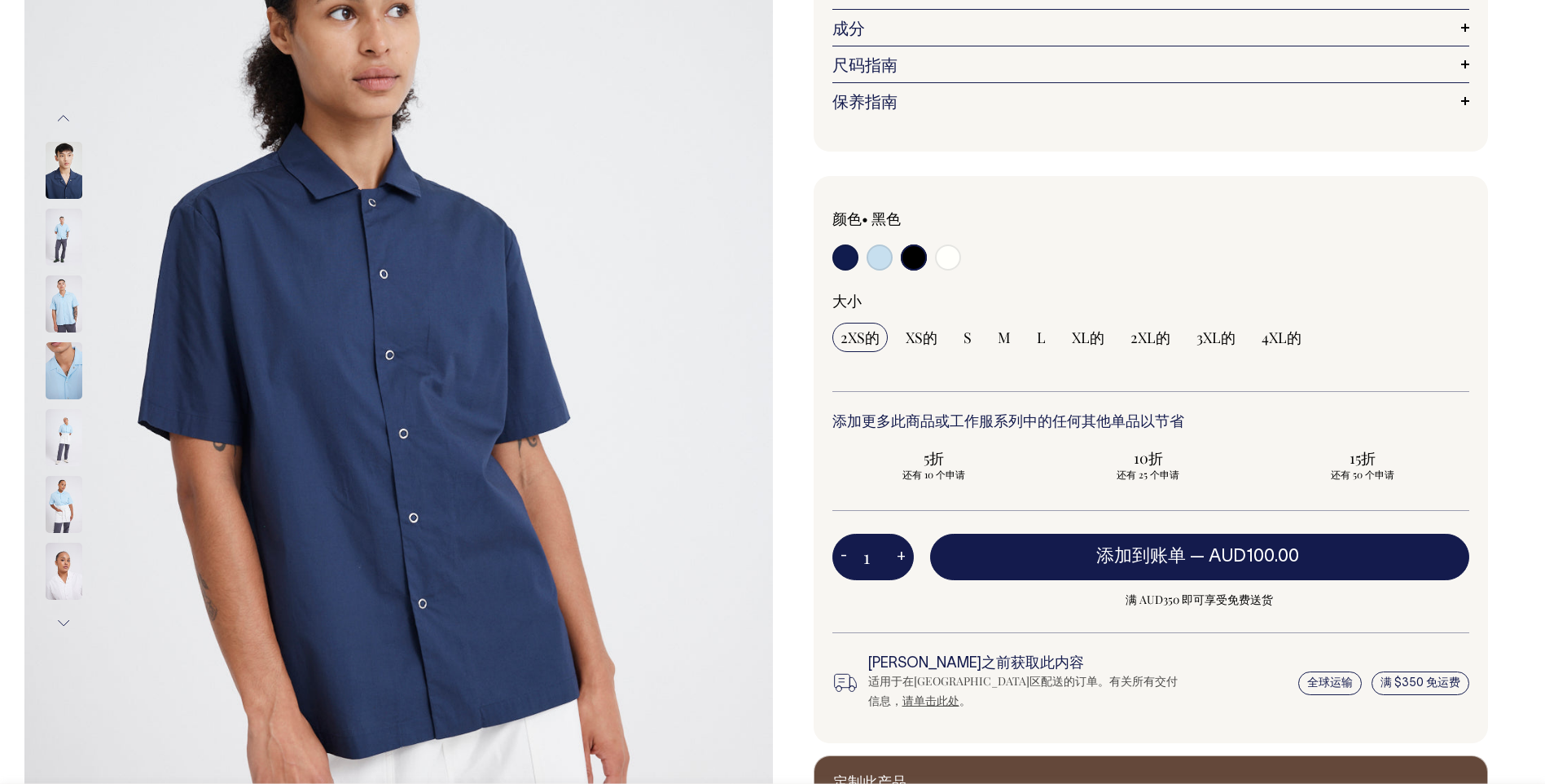
click at [66, 613] on button "下一个" at bounding box center [63, 622] width 25 height 37
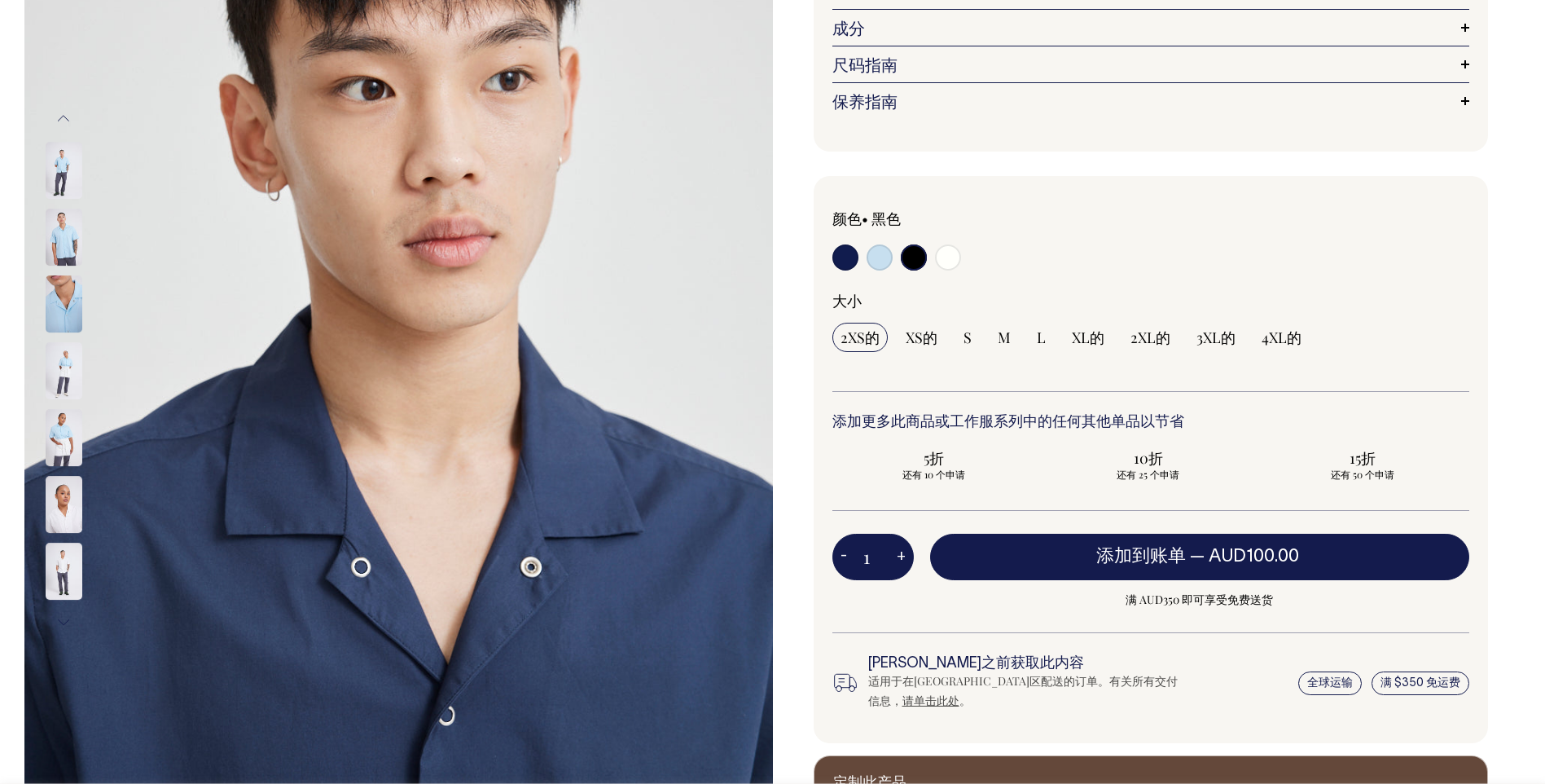
click at [66, 613] on button "下一个" at bounding box center [63, 622] width 25 height 37
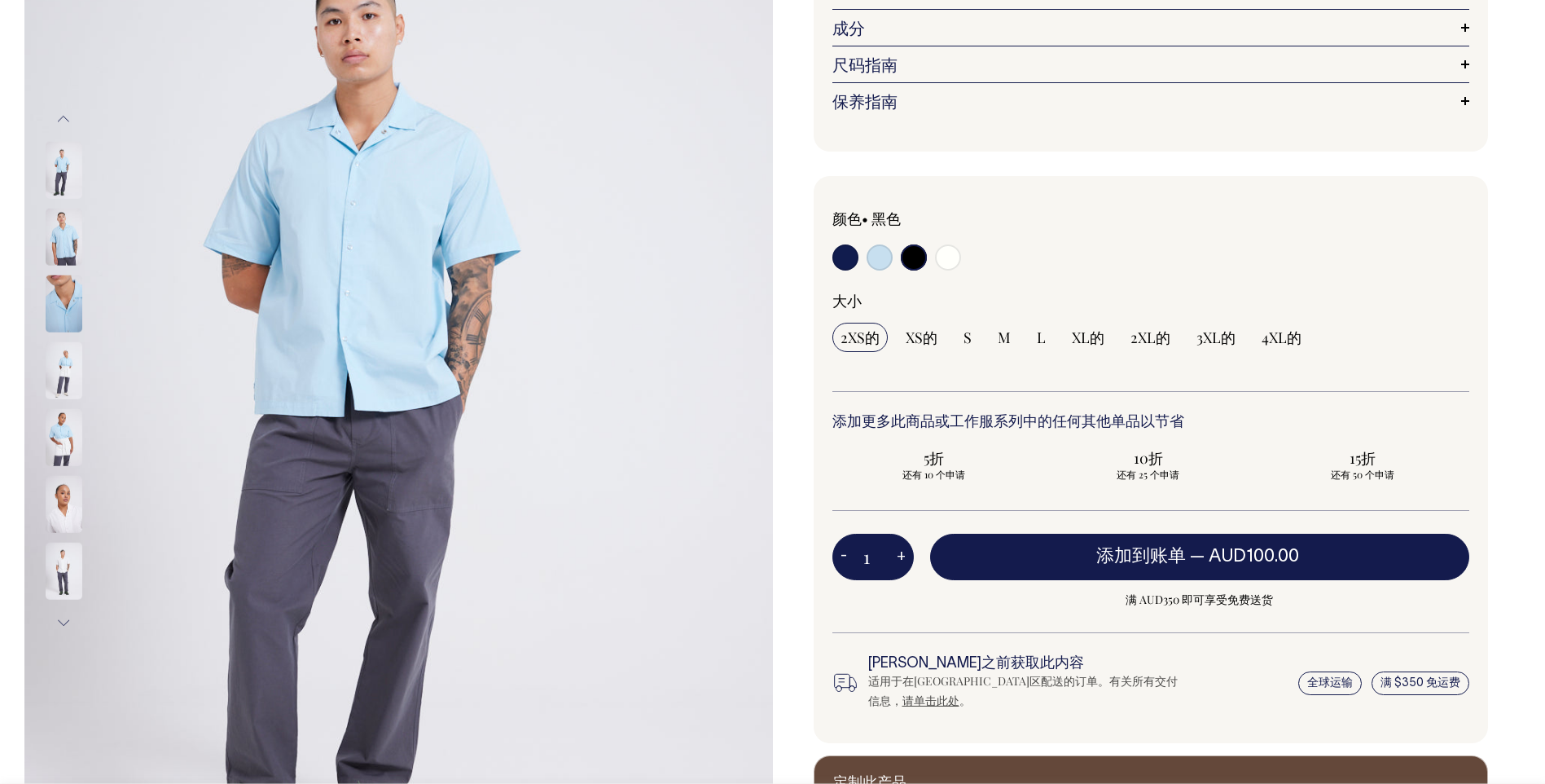
click at [66, 613] on button "下一个" at bounding box center [63, 622] width 25 height 37
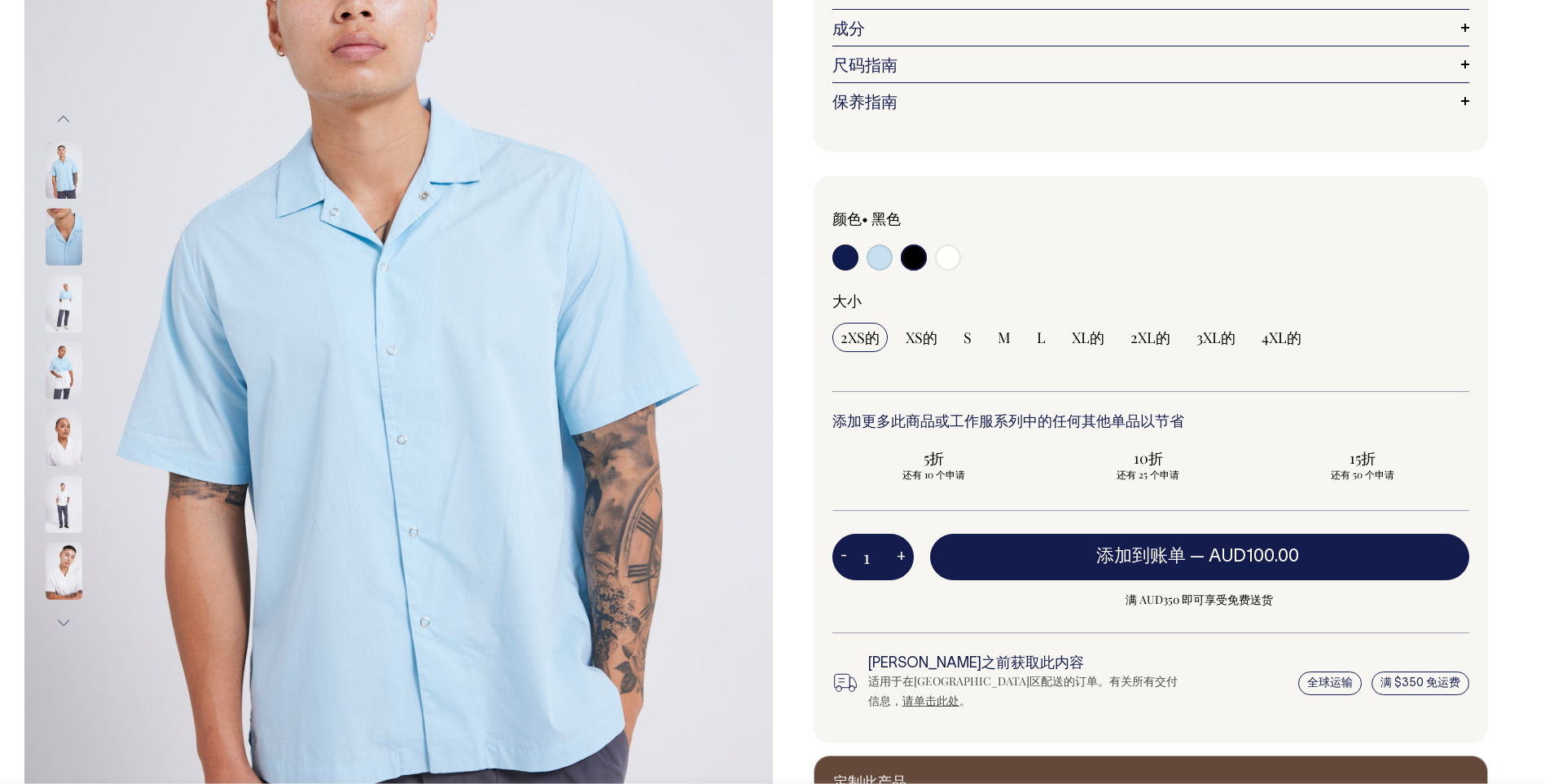
click at [66, 613] on button "下一个" at bounding box center [63, 622] width 25 height 37
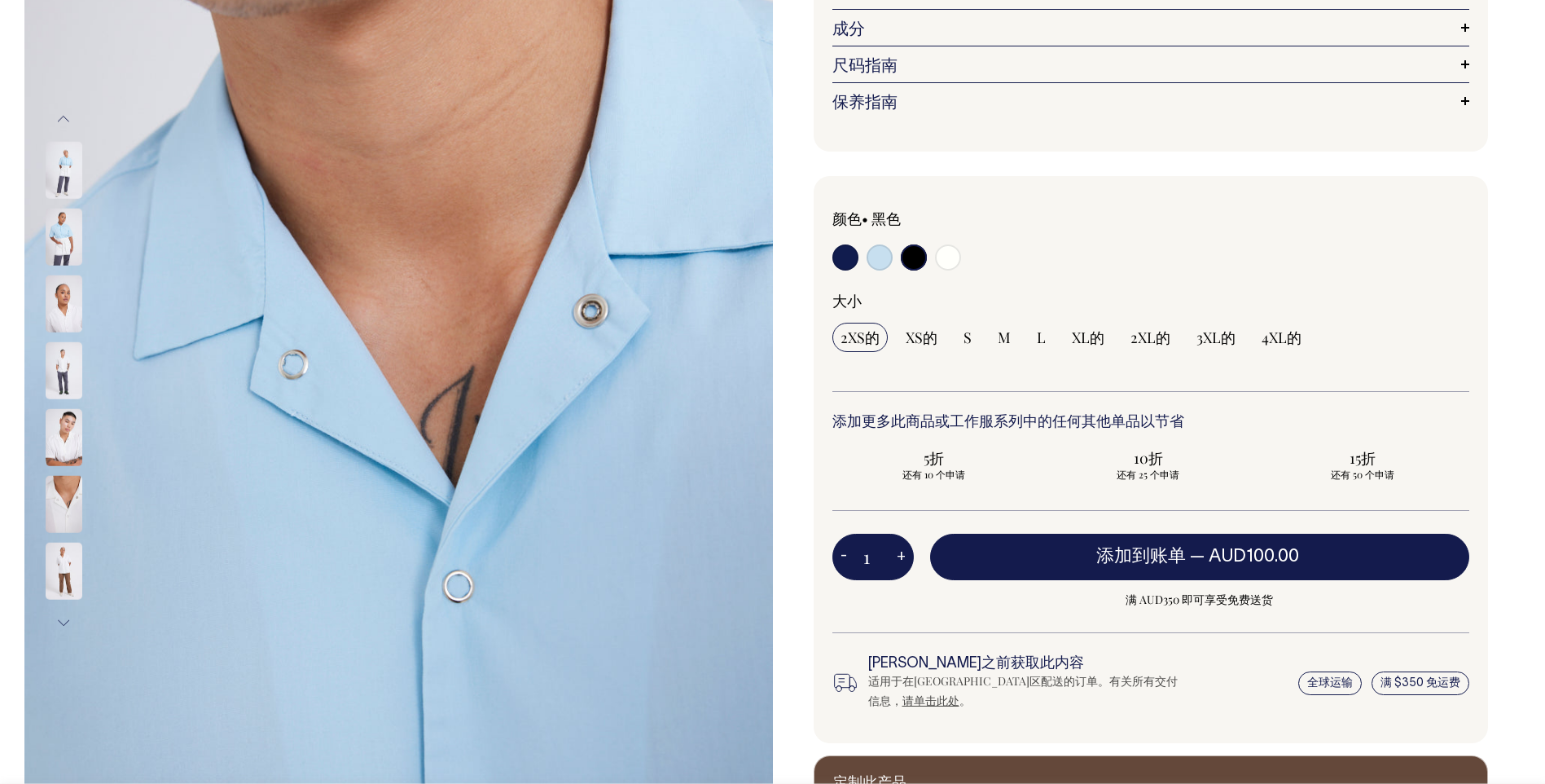
click at [66, 613] on button "下一个" at bounding box center [63, 622] width 25 height 37
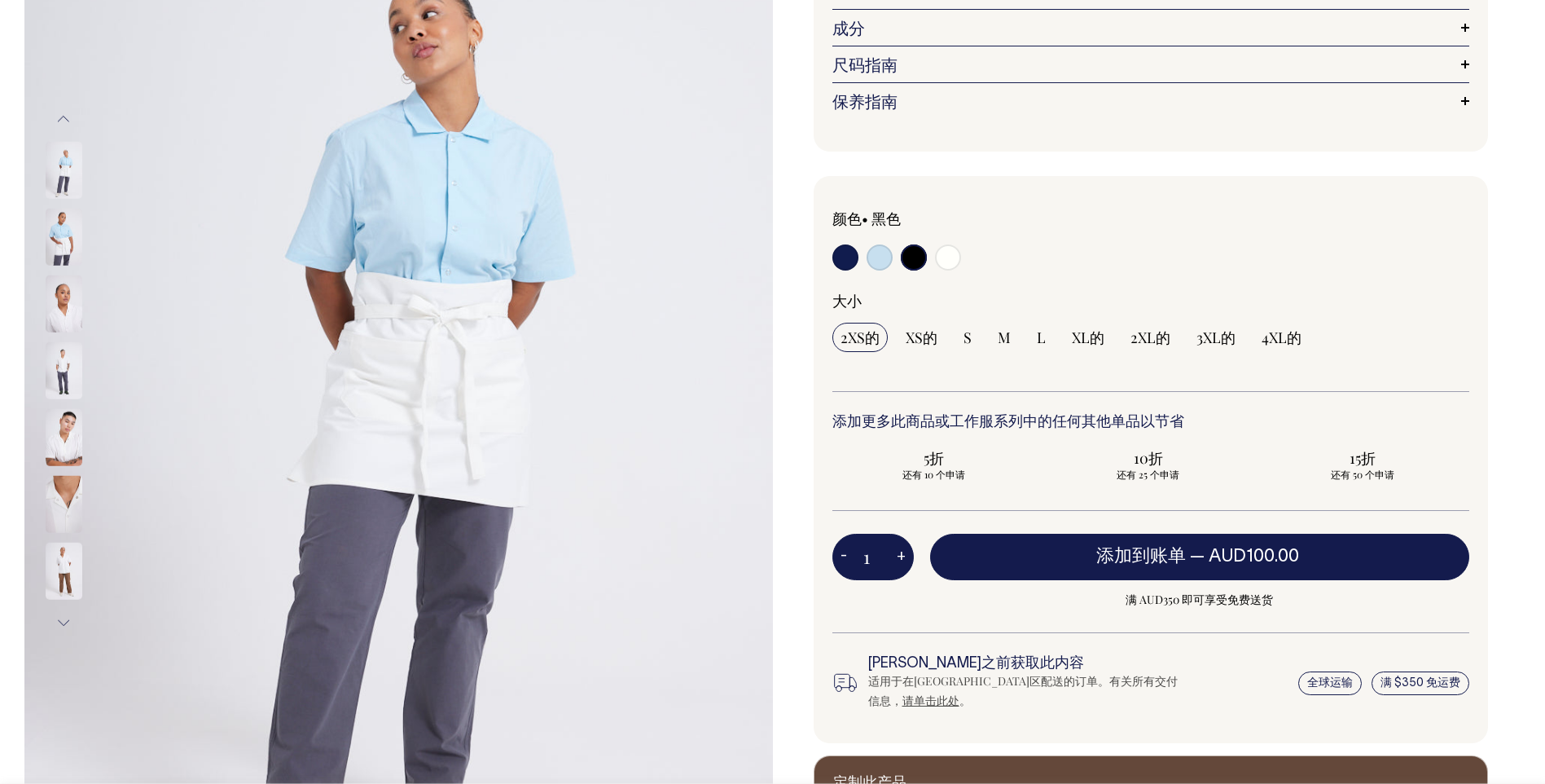
click at [66, 613] on button "下一个" at bounding box center [63, 622] width 25 height 37
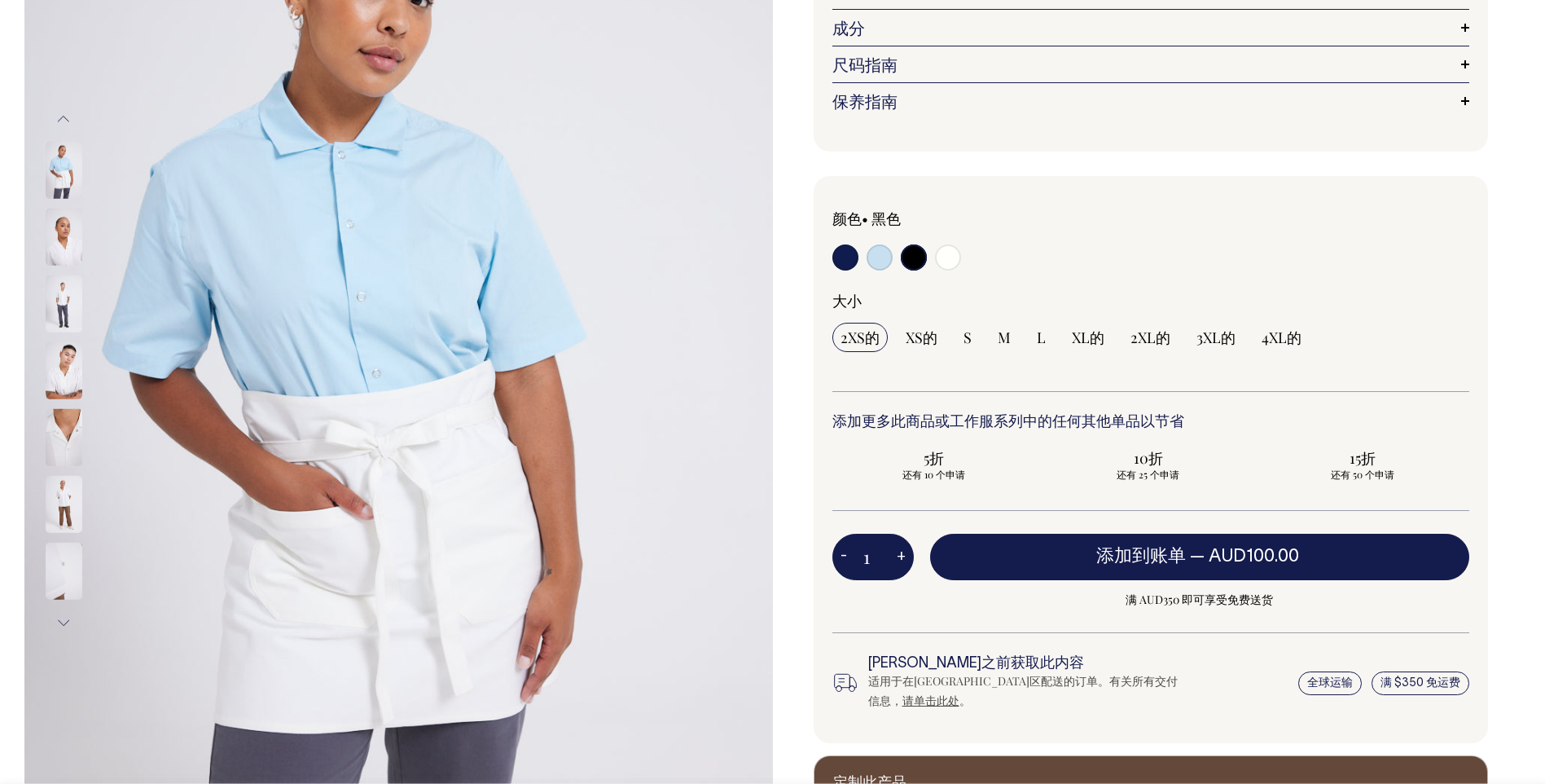
click at [66, 610] on button "下一个" at bounding box center [63, 622] width 25 height 37
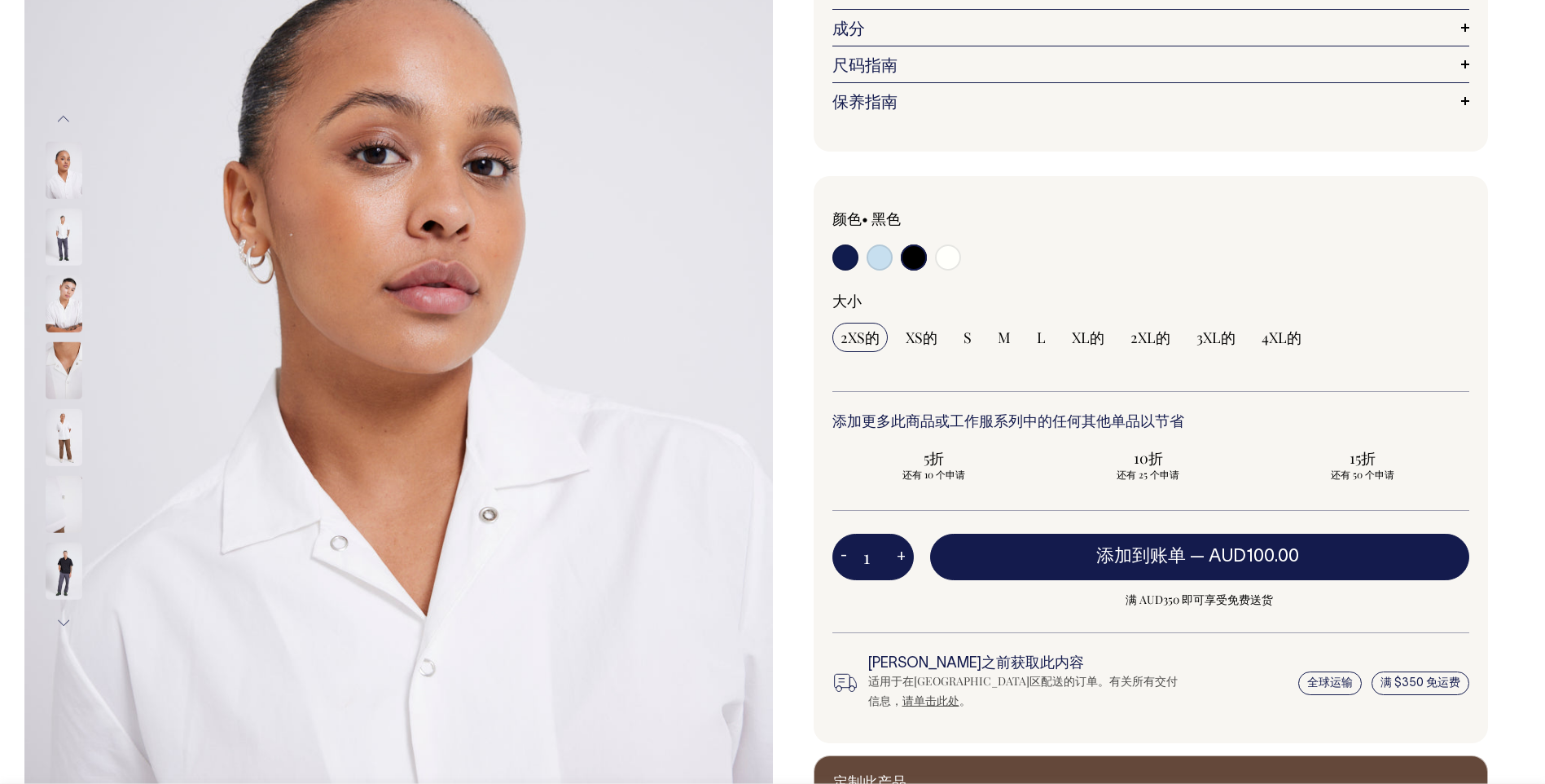
click at [65, 609] on button "下一个" at bounding box center [63, 622] width 25 height 37
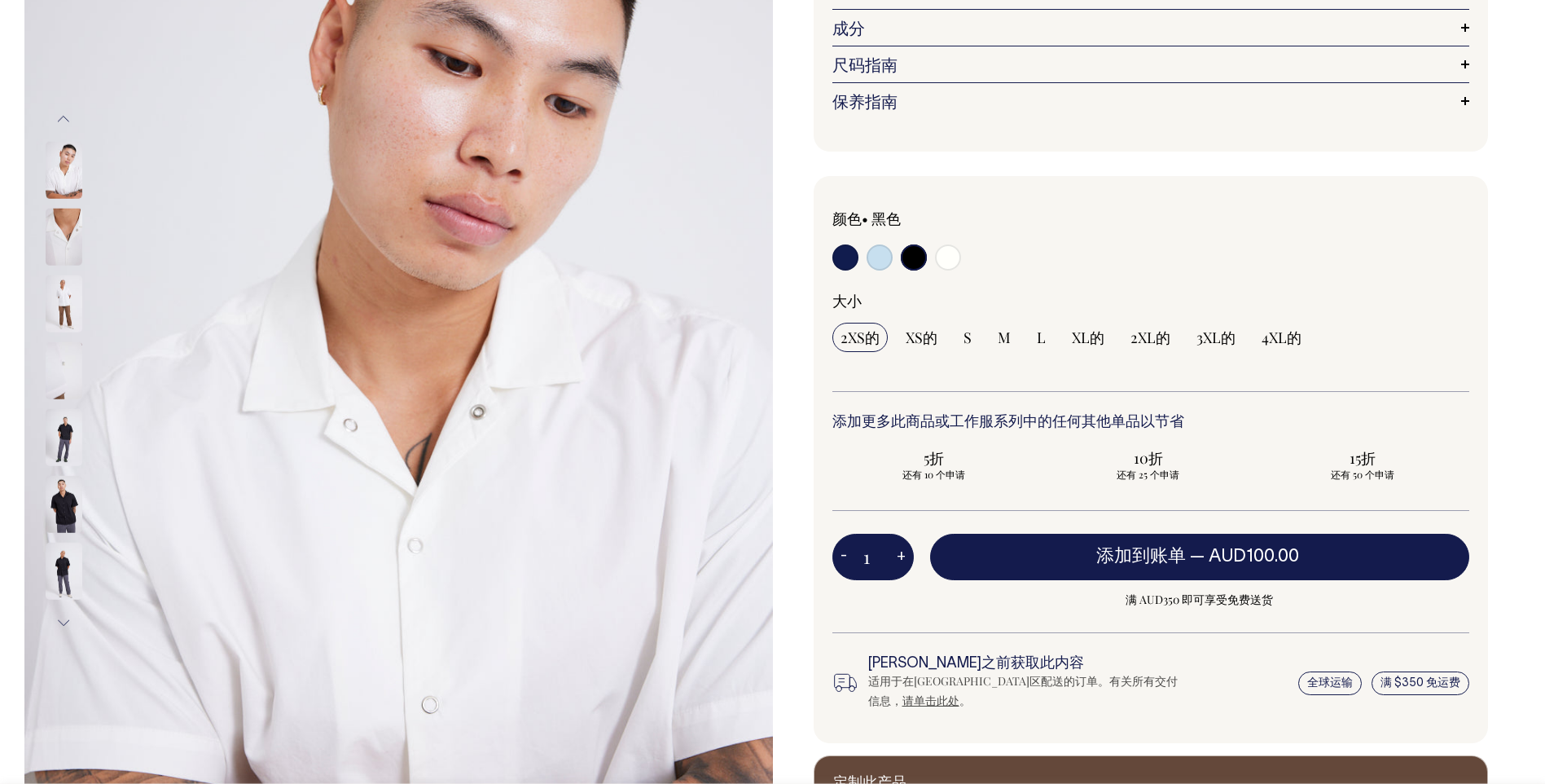
click at [65, 609] on button "下一个" at bounding box center [63, 622] width 25 height 37
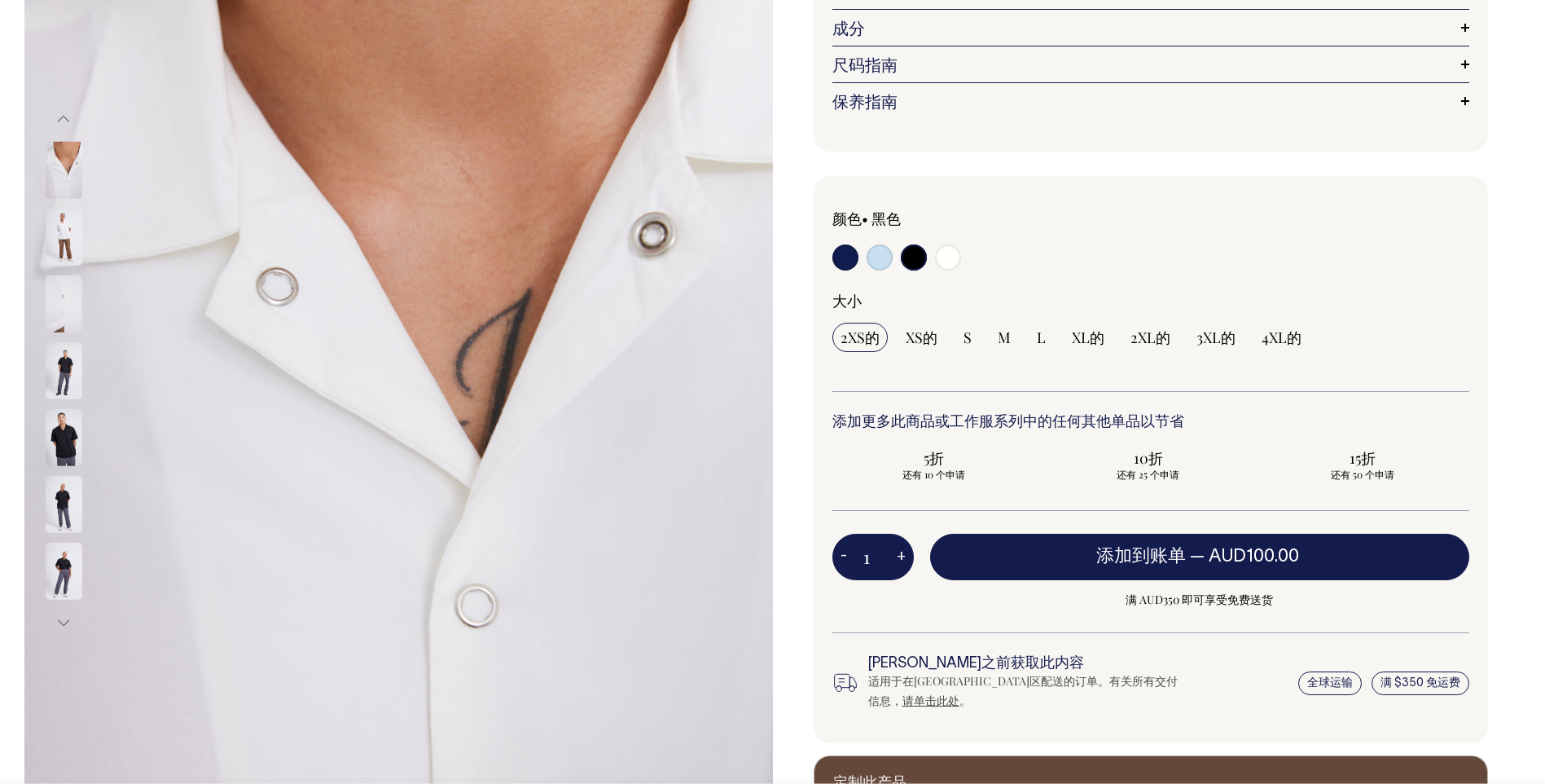
click at [64, 609] on button "下一个" at bounding box center [63, 622] width 25 height 37
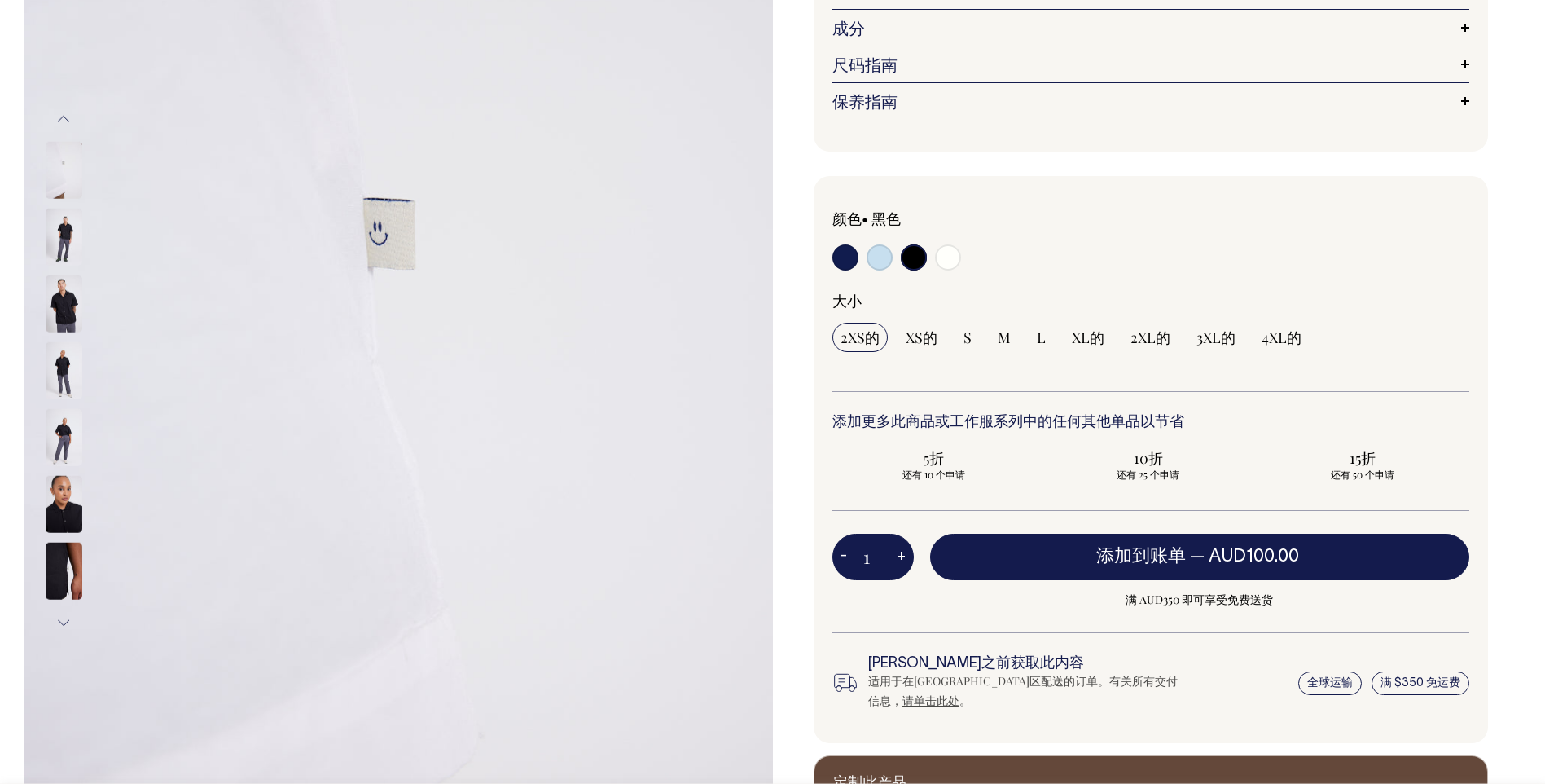
click at [59, 619] on button "下一个" at bounding box center [63, 622] width 25 height 37
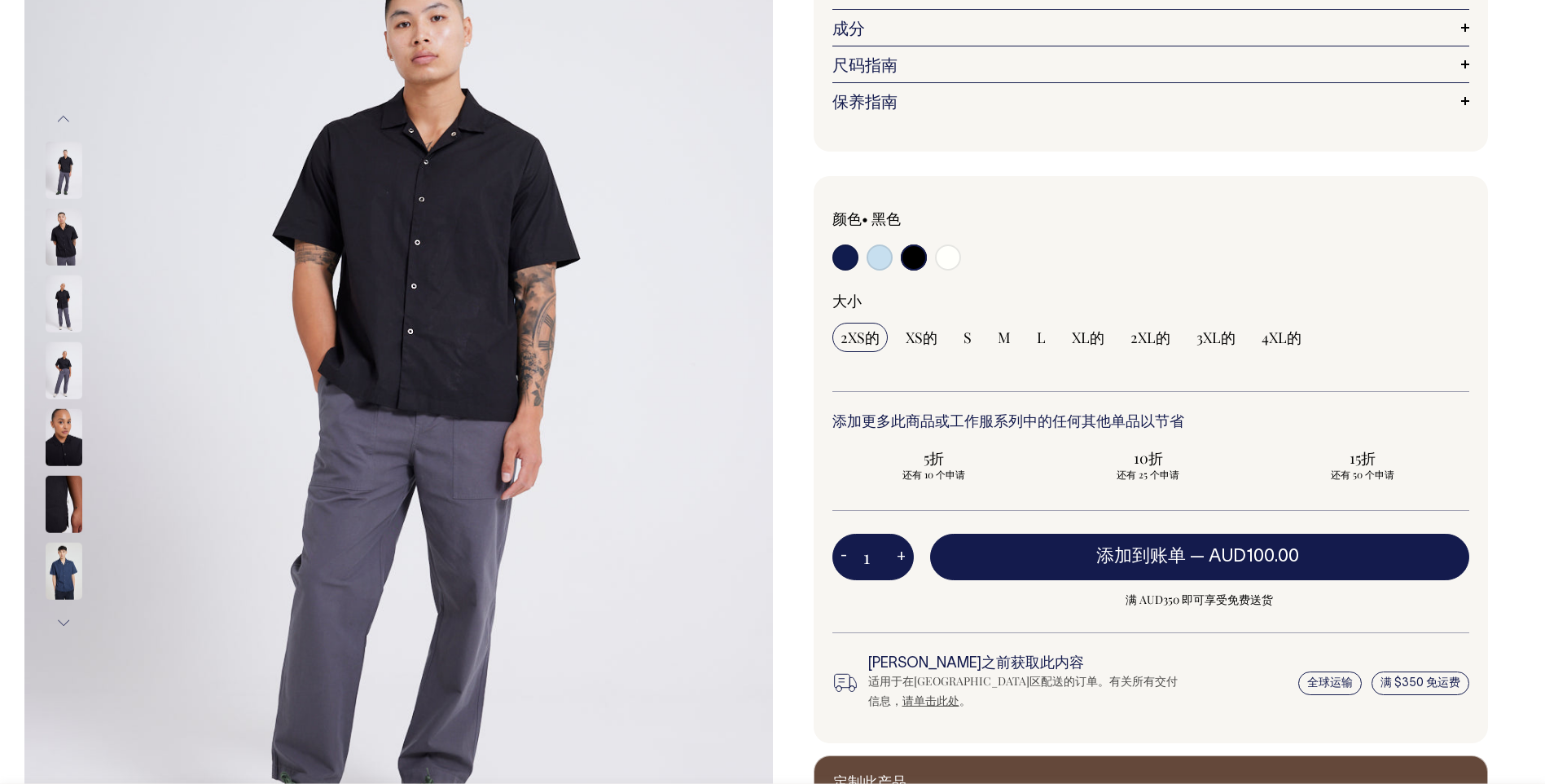
click at [62, 496] on img at bounding box center [64, 504] width 37 height 57
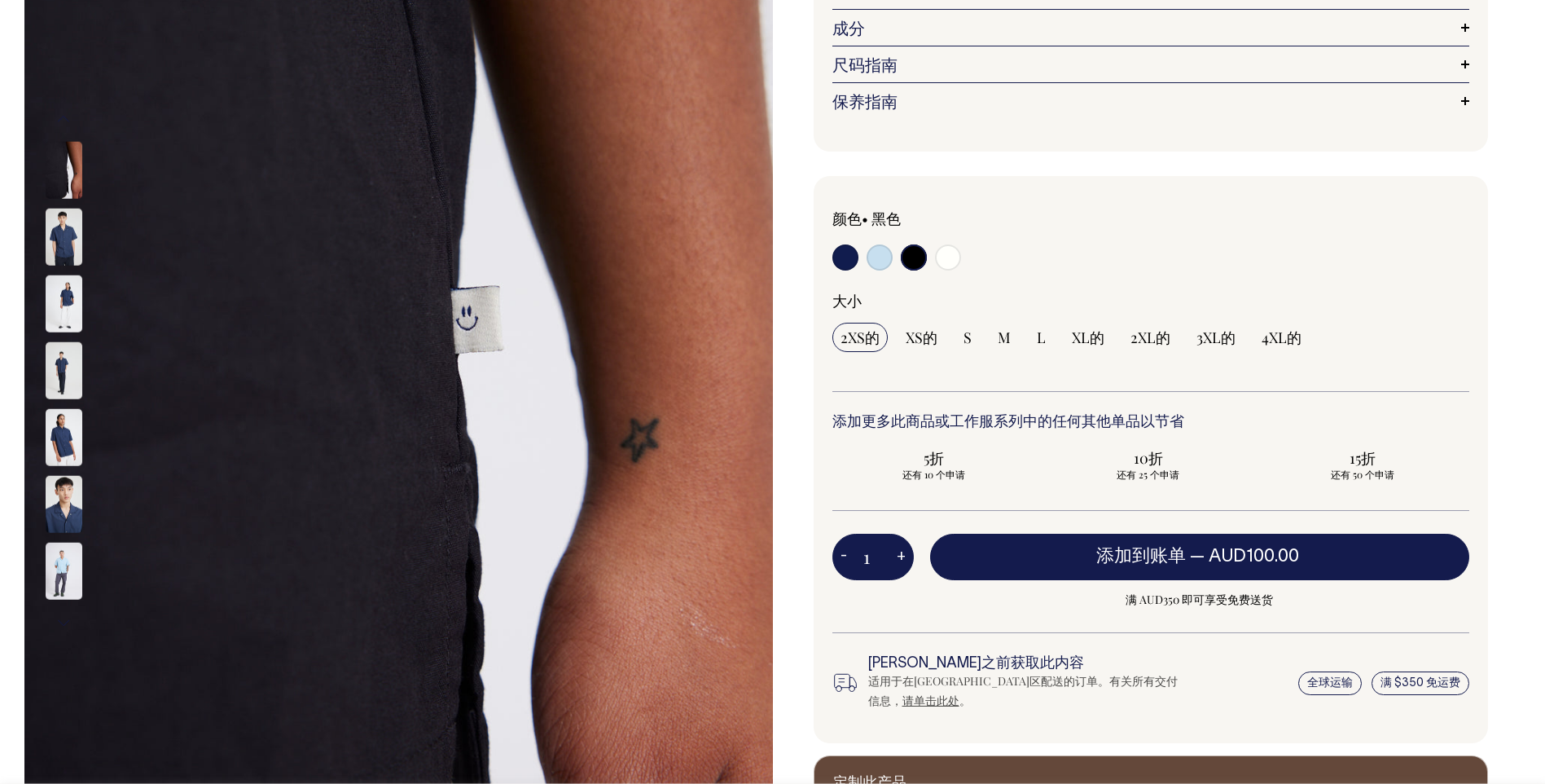
click at [808, 562] on div "Dynamo 衬衫 Dynamo 是一款男女皆宜的厨师风格衬衫，由轻质棉制成，具有极高的舒适度和透气性。这件衬衫采用按扣开合，可快速穿衣。它非常四四[PERS…" at bounding box center [1147, 337] width 748 height 1038
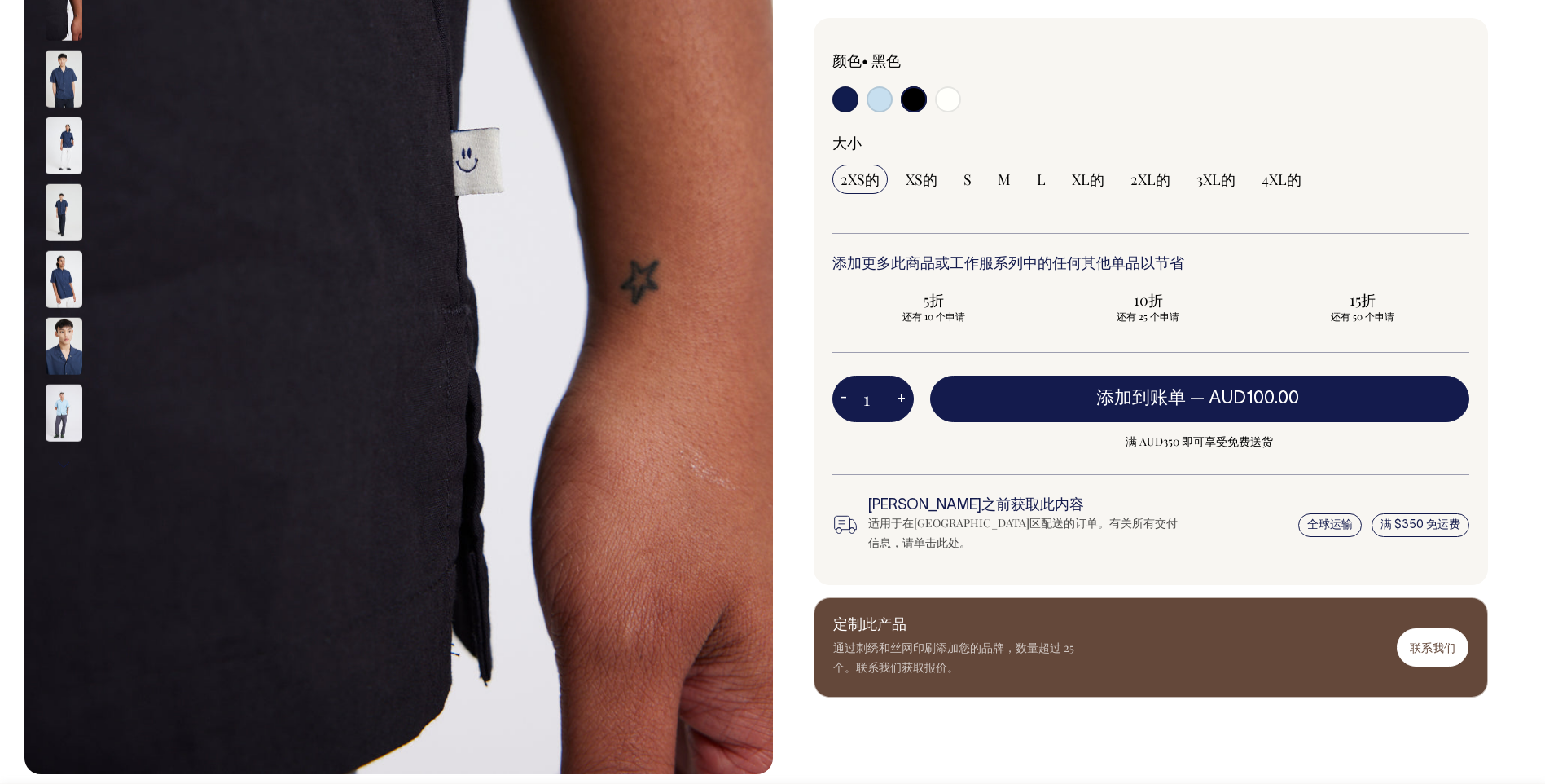
scroll to position [434, 0]
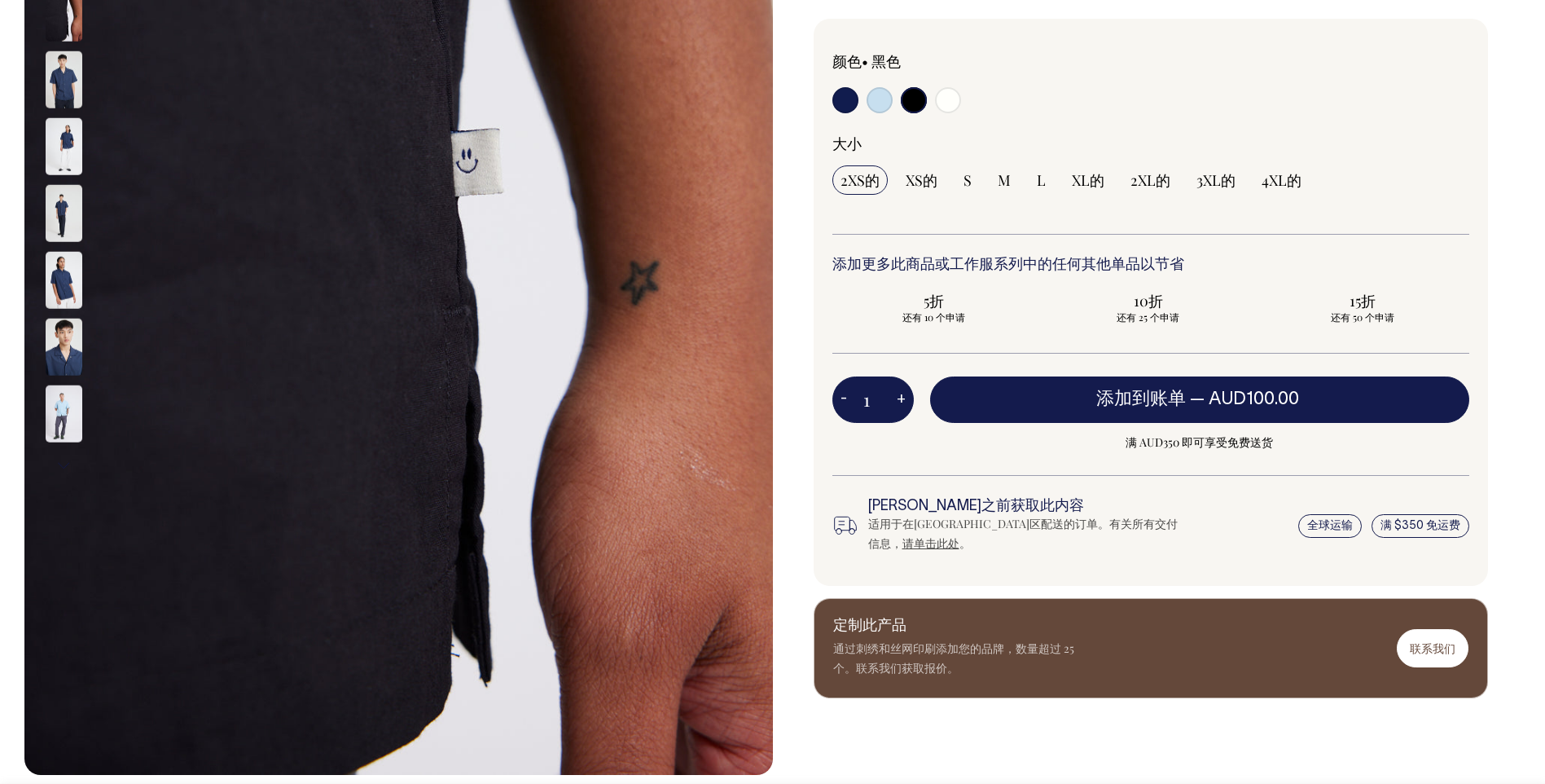
click at [821, 19] on div "颜色 • 黑色 大小 2XS的 XS的 S M" at bounding box center [1151, 303] width 675 height 568
click at [788, 529] on div "Dynamo 衬衫 Dynamo 是一款男女皆宜的厨师风格衬衫，由轻质棉制成，具有极高的舒适度和透气性。这件衬衫采用按扣开合，可快速穿衣。它非常四四[PERS…" at bounding box center [1147, 179] width 748 height 1038
click at [64, 337] on img at bounding box center [64, 347] width 37 height 57
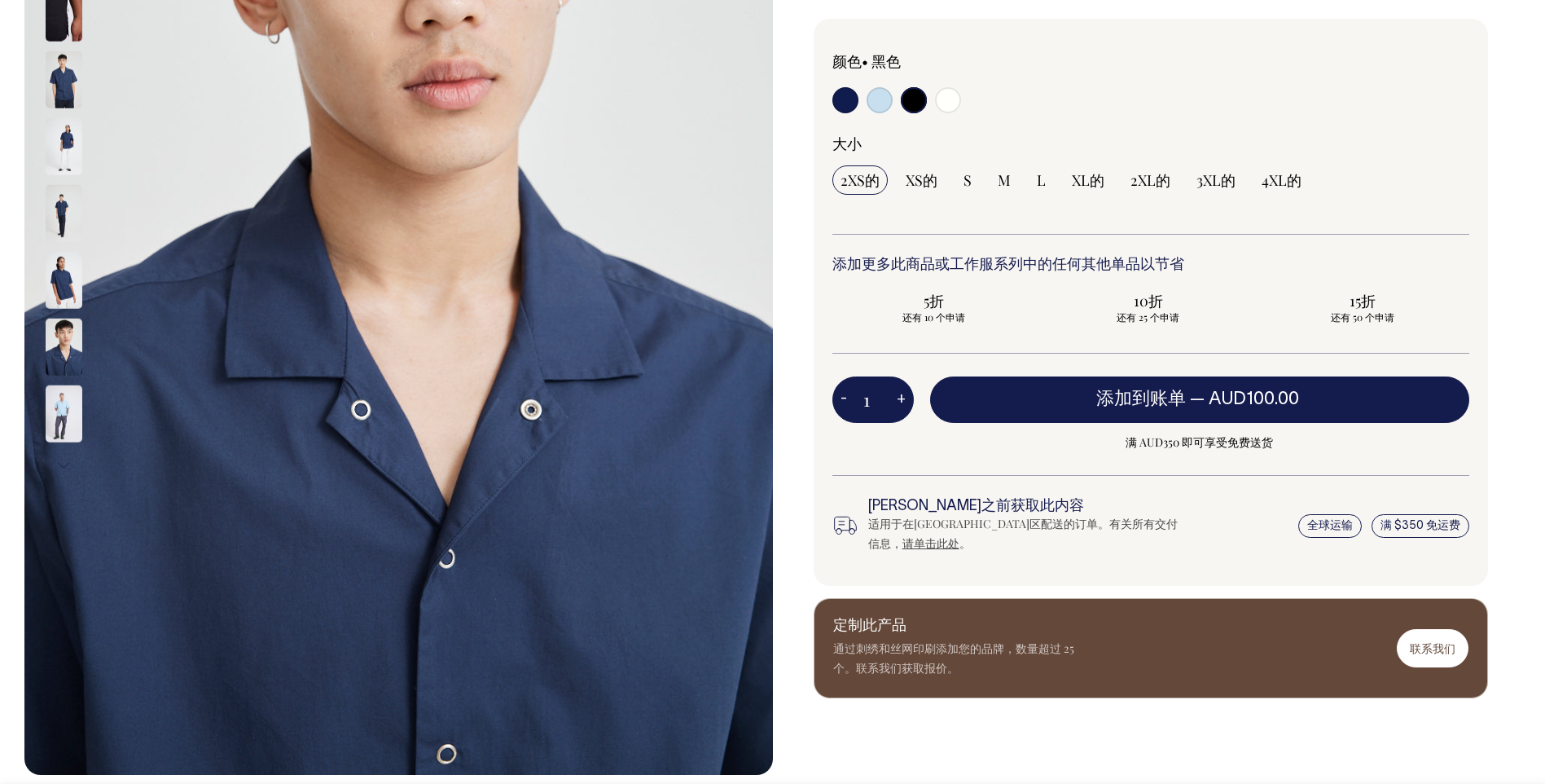
click at [59, 26] on img at bounding box center [64, 13] width 37 height 57
click at [821, 717] on div "Dynamo 衬衫 Dynamo 是一款男女皆宜的厨师风格衬衫，由轻质棉制成，具有极高的舒适度和透气性。这件衬衫采用按扣开合，可快速穿衣。它非常四四[PERS…" at bounding box center [1147, 214] width 748 height 1123
